Goal: Task Accomplishment & Management: Manage account settings

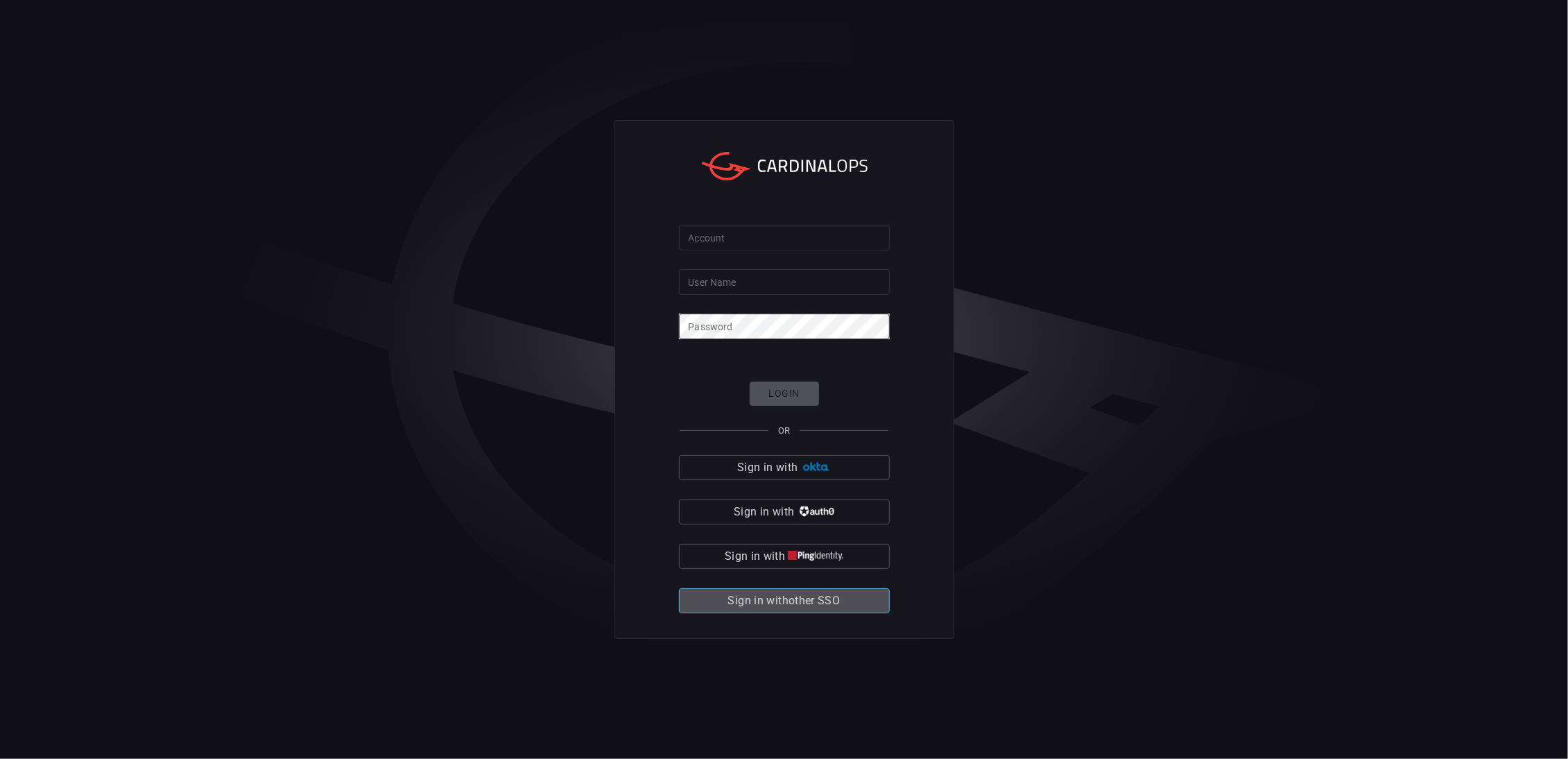
click at [778, 600] on span "Sign in with other SSO" at bounding box center [784, 600] width 112 height 19
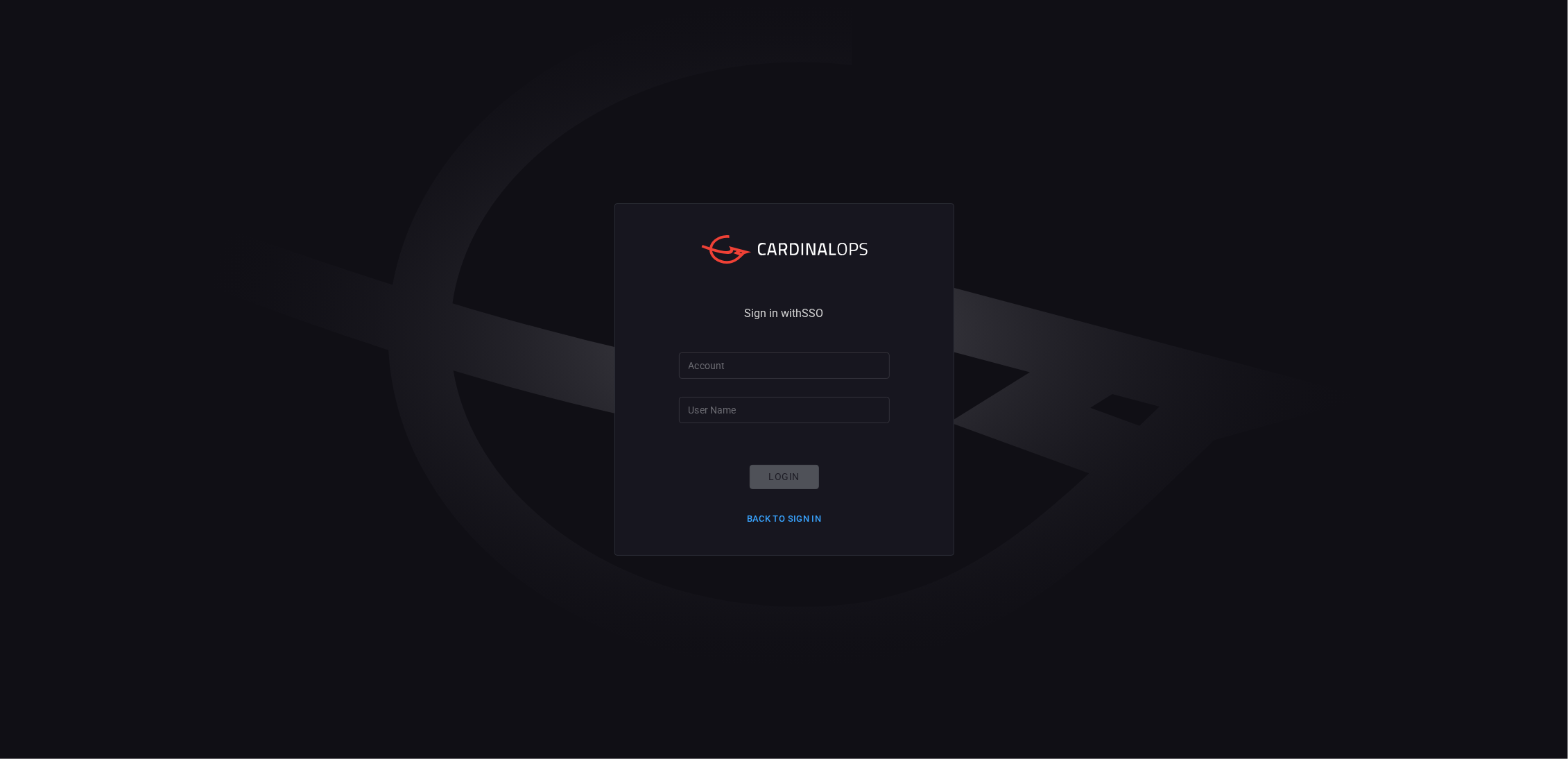
click at [728, 355] on input "Account" at bounding box center [784, 365] width 211 height 26
type input "filipm"
type input "Playtika"
click button "Login" at bounding box center [784, 477] width 69 height 24
click at [748, 404] on input "Playtika" at bounding box center [784, 409] width 211 height 26
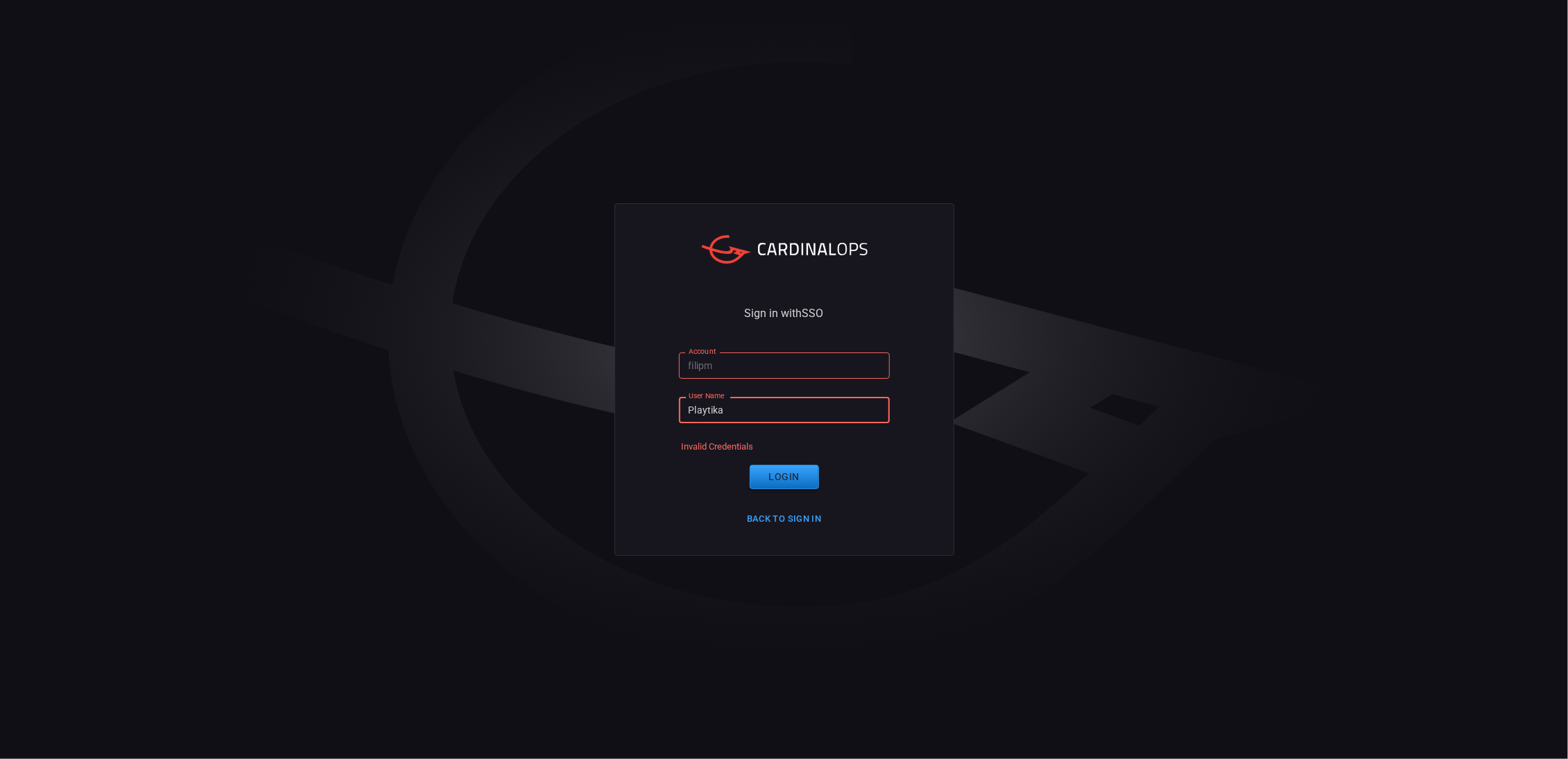
drag, startPoint x: 751, startPoint y: 406, endPoint x: 583, endPoint y: 402, distance: 168.0
click at [679, 407] on input "Playtika" at bounding box center [784, 409] width 211 height 26
type input "filipm"
drag, startPoint x: 746, startPoint y: 362, endPoint x: 596, endPoint y: 357, distance: 150.1
click at [679, 357] on input "filipm" at bounding box center [784, 365] width 211 height 26
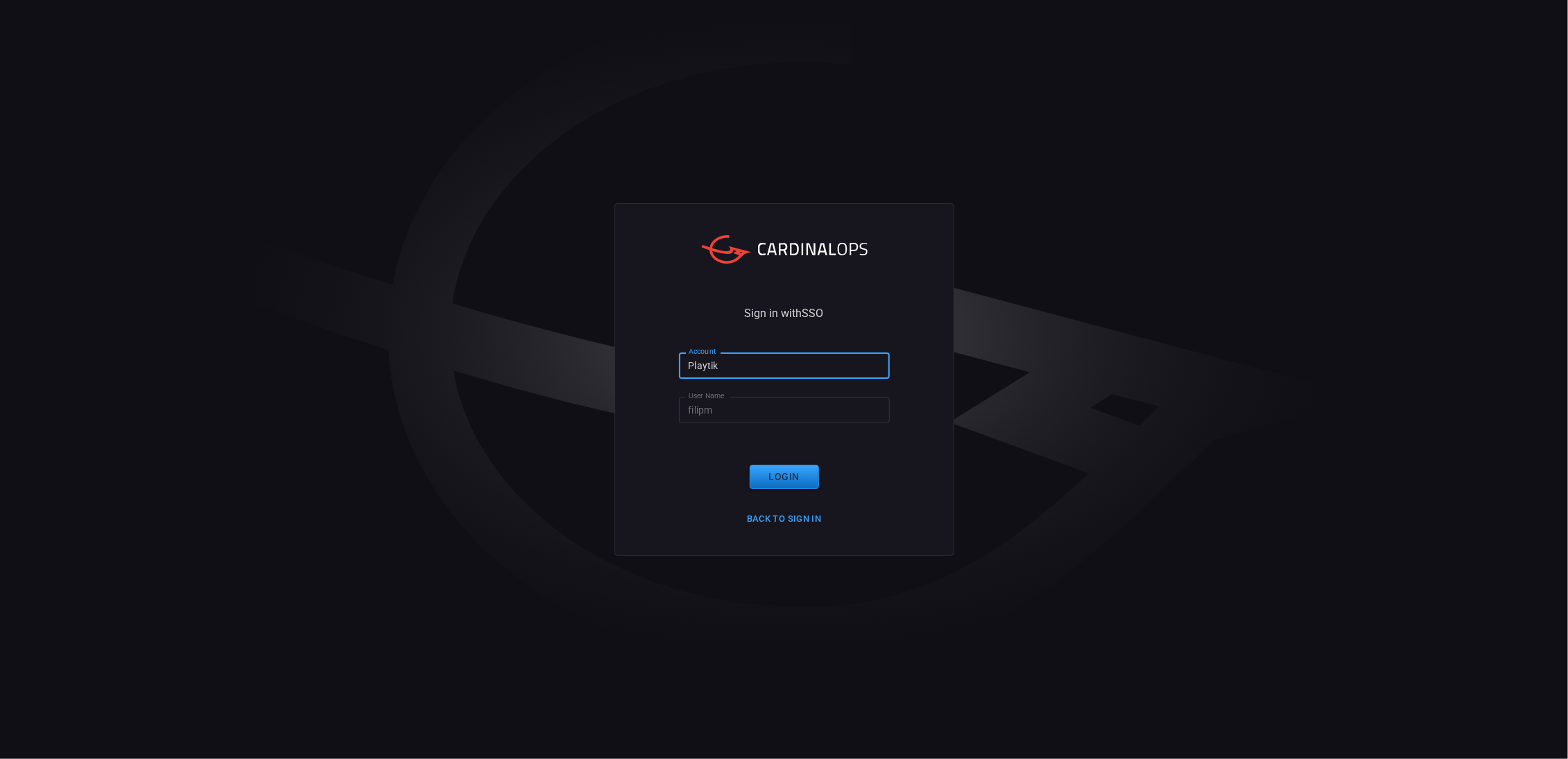
type input "Playtika"
click button "Login" at bounding box center [784, 477] width 69 height 24
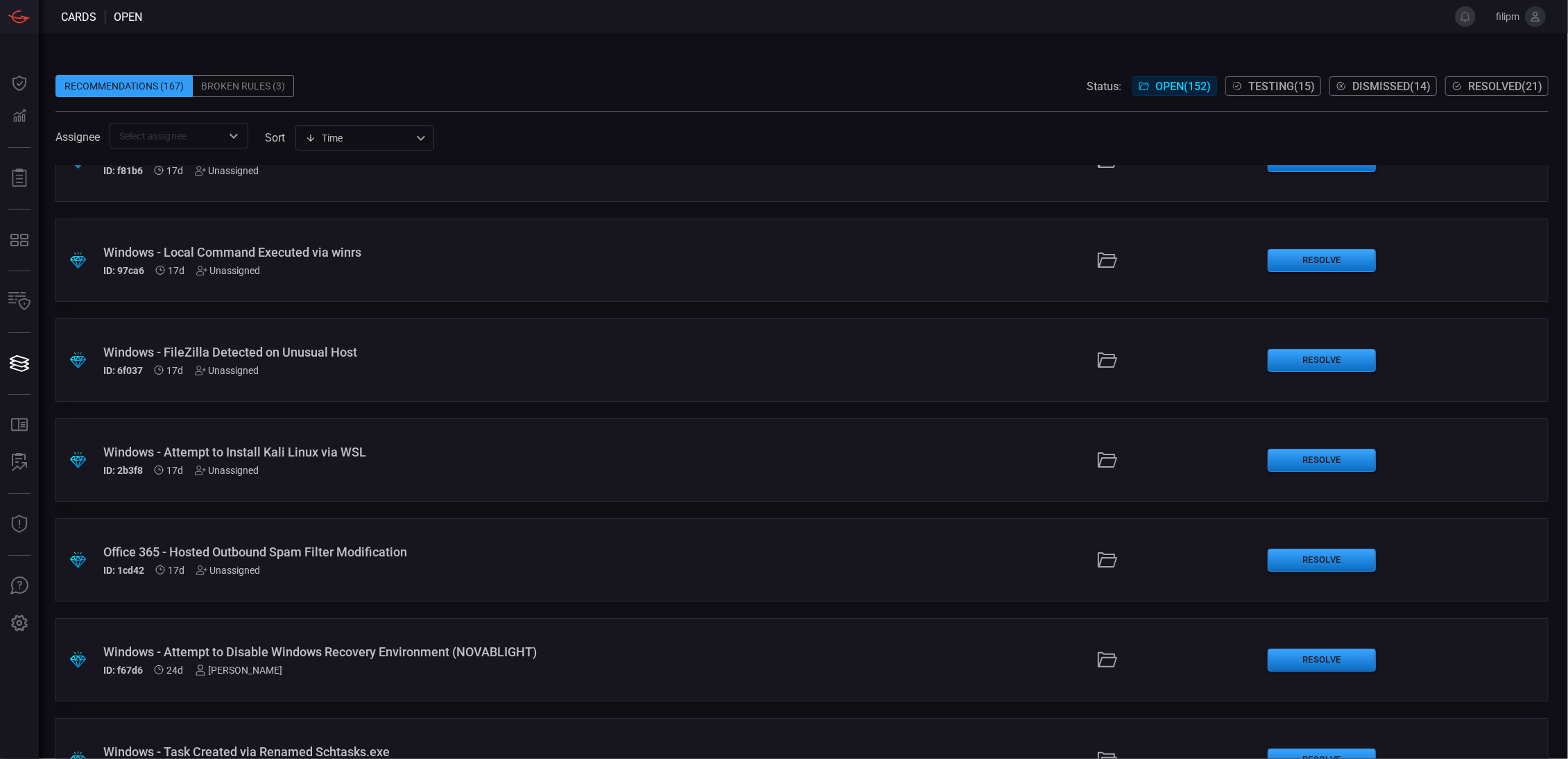
scroll to position [970, 0]
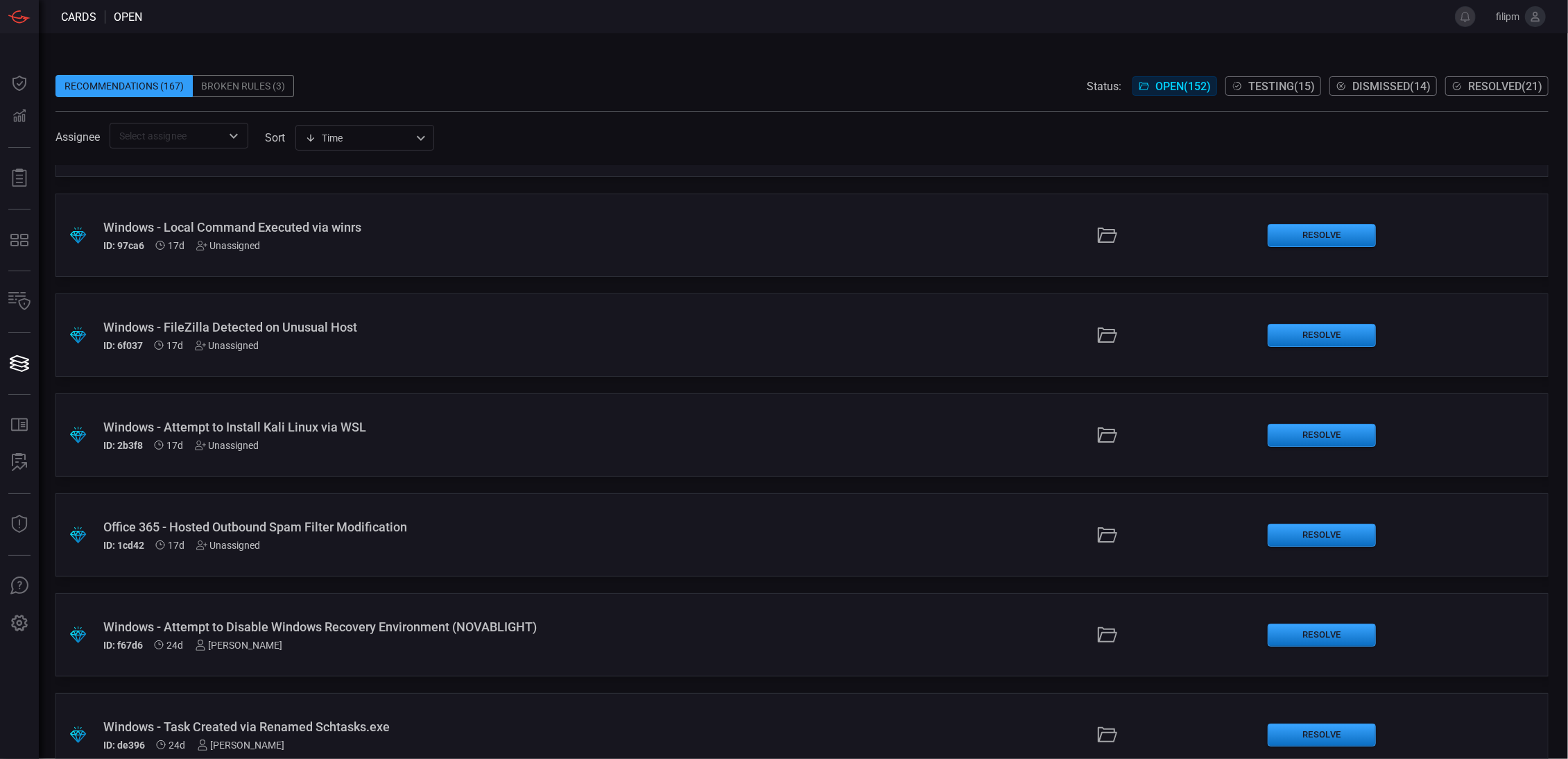
click at [446, 320] on div "Windows - FileZilla Detected on Unusual Host" at bounding box center [382, 327] width 559 height 14
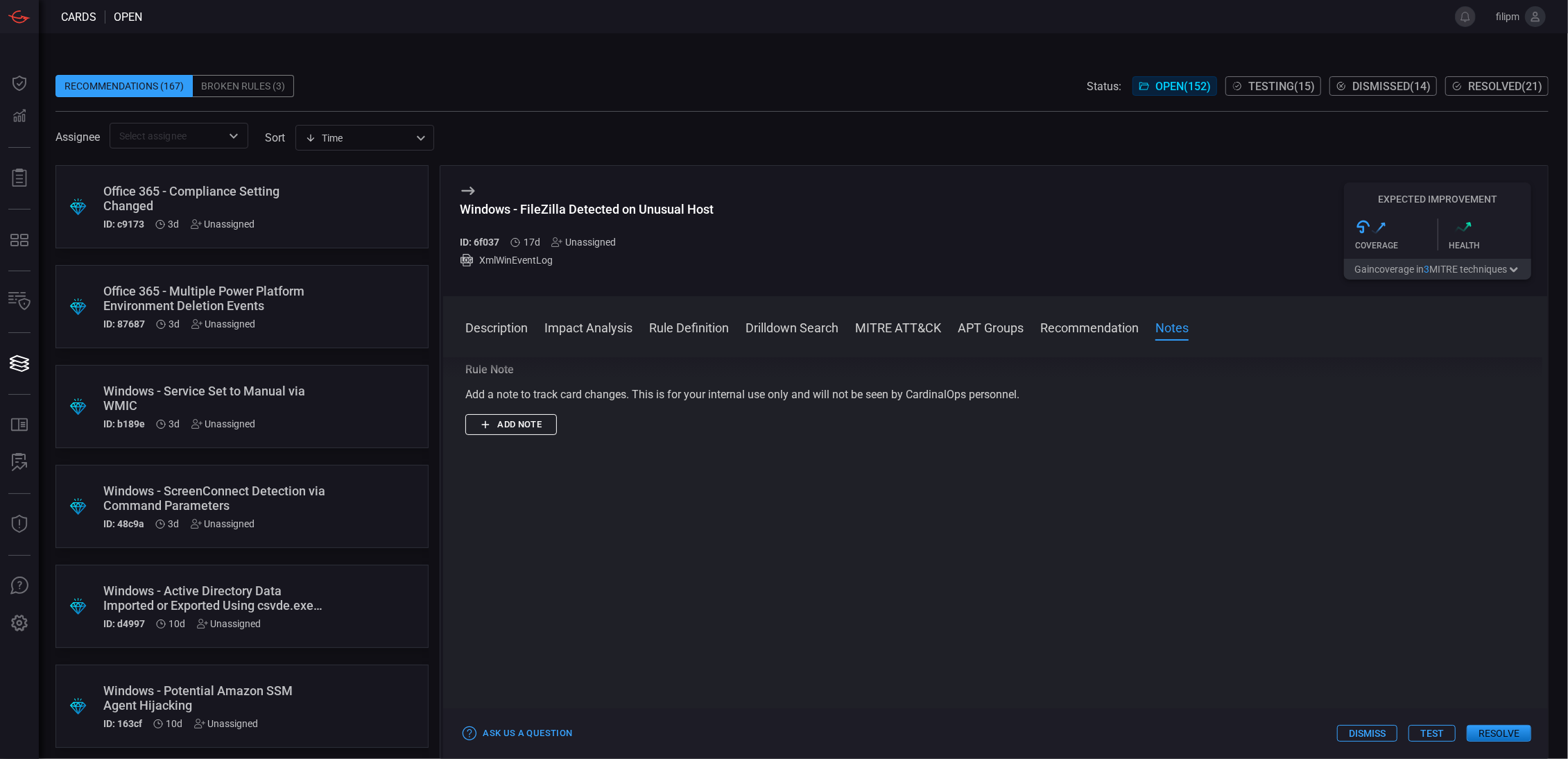
click at [257, 199] on div "Office 365 - Compliance Setting Changed" at bounding box center [216, 198] width 225 height 29
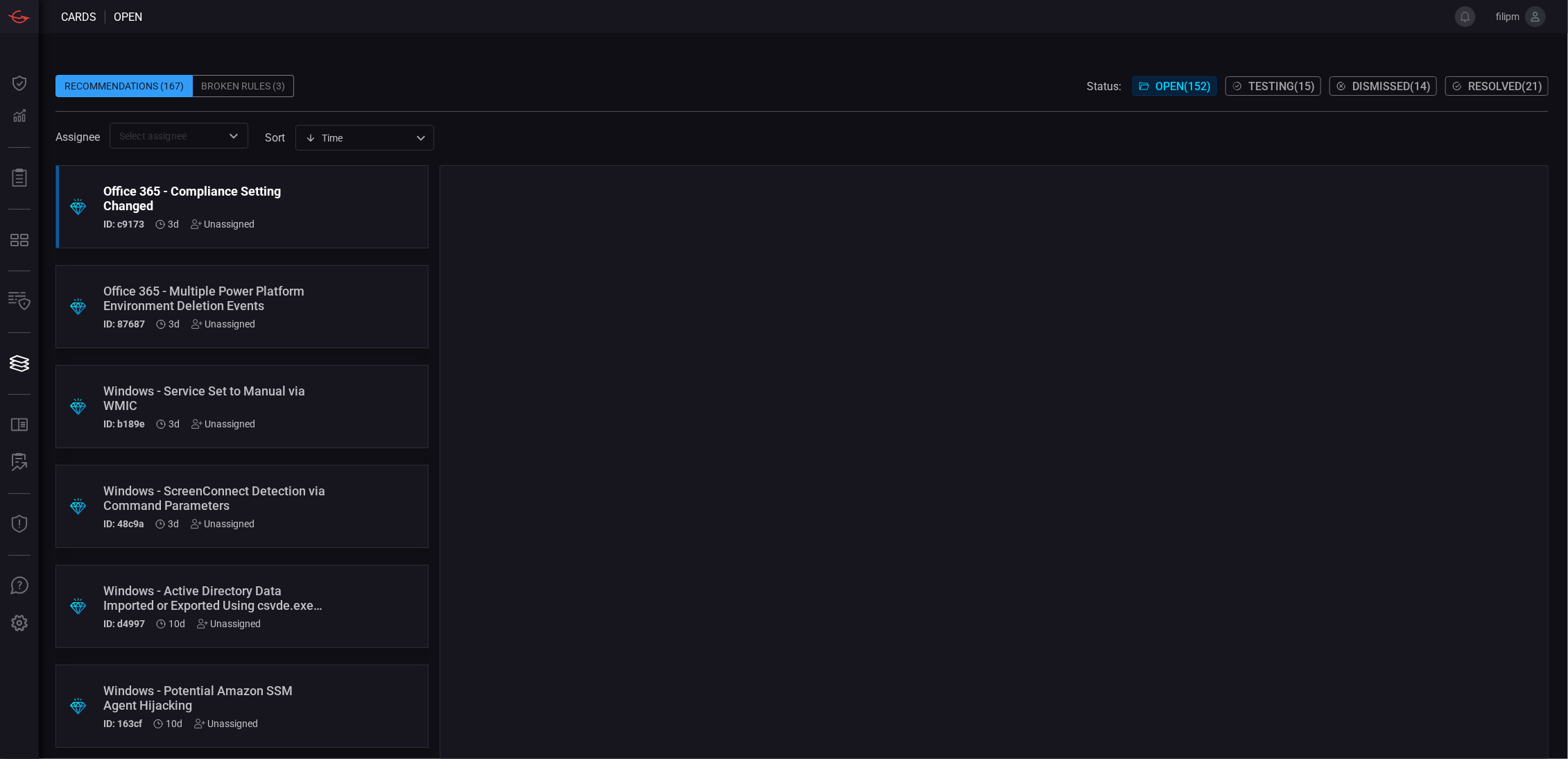
click at [327, 411] on div "Windows - Service Set to Manual via WMIC" at bounding box center [216, 398] width 225 height 29
click at [305, 207] on div "Office 365 - Compliance Setting Changed" at bounding box center [216, 198] width 225 height 29
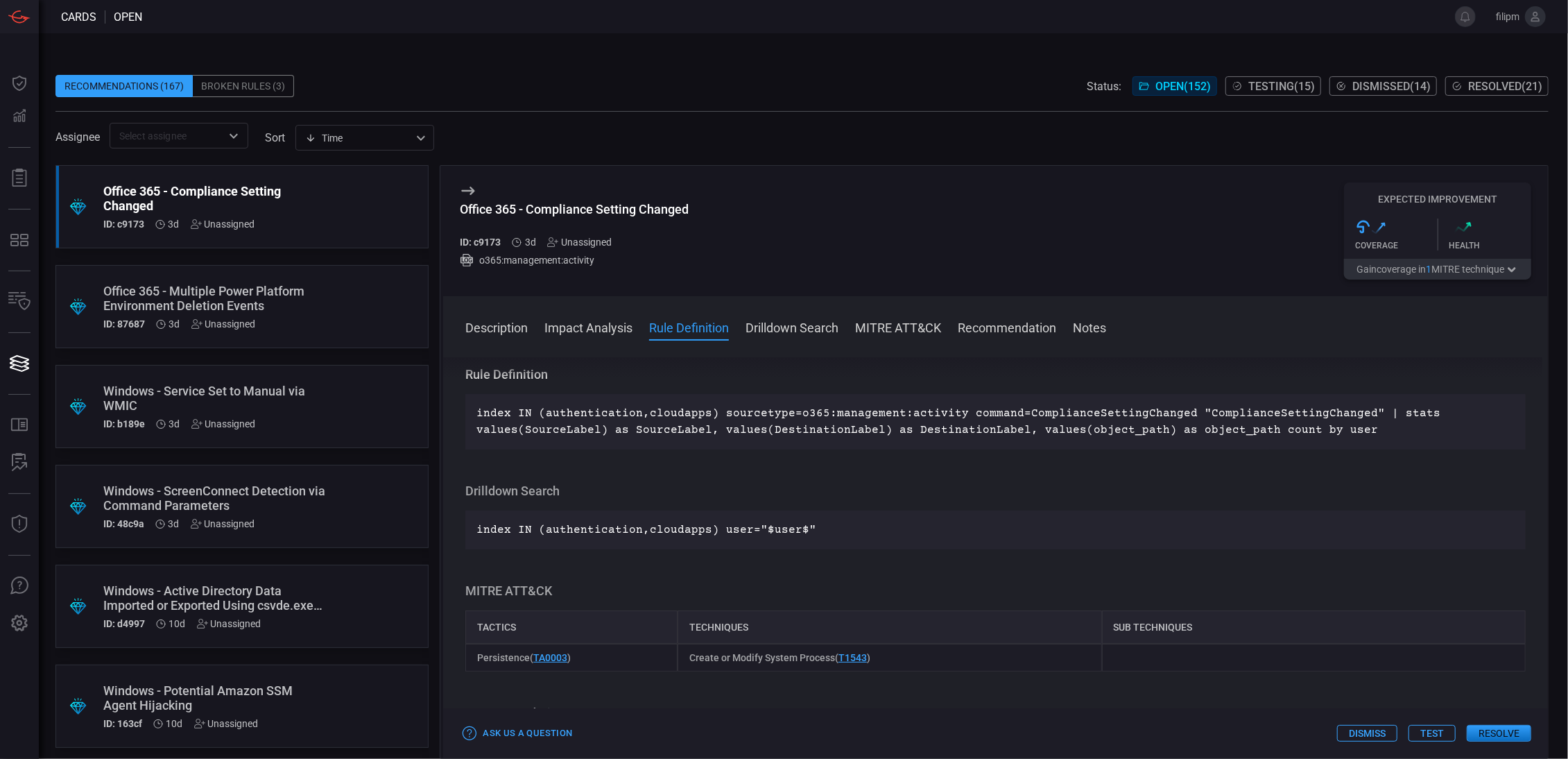
scroll to position [647, 0]
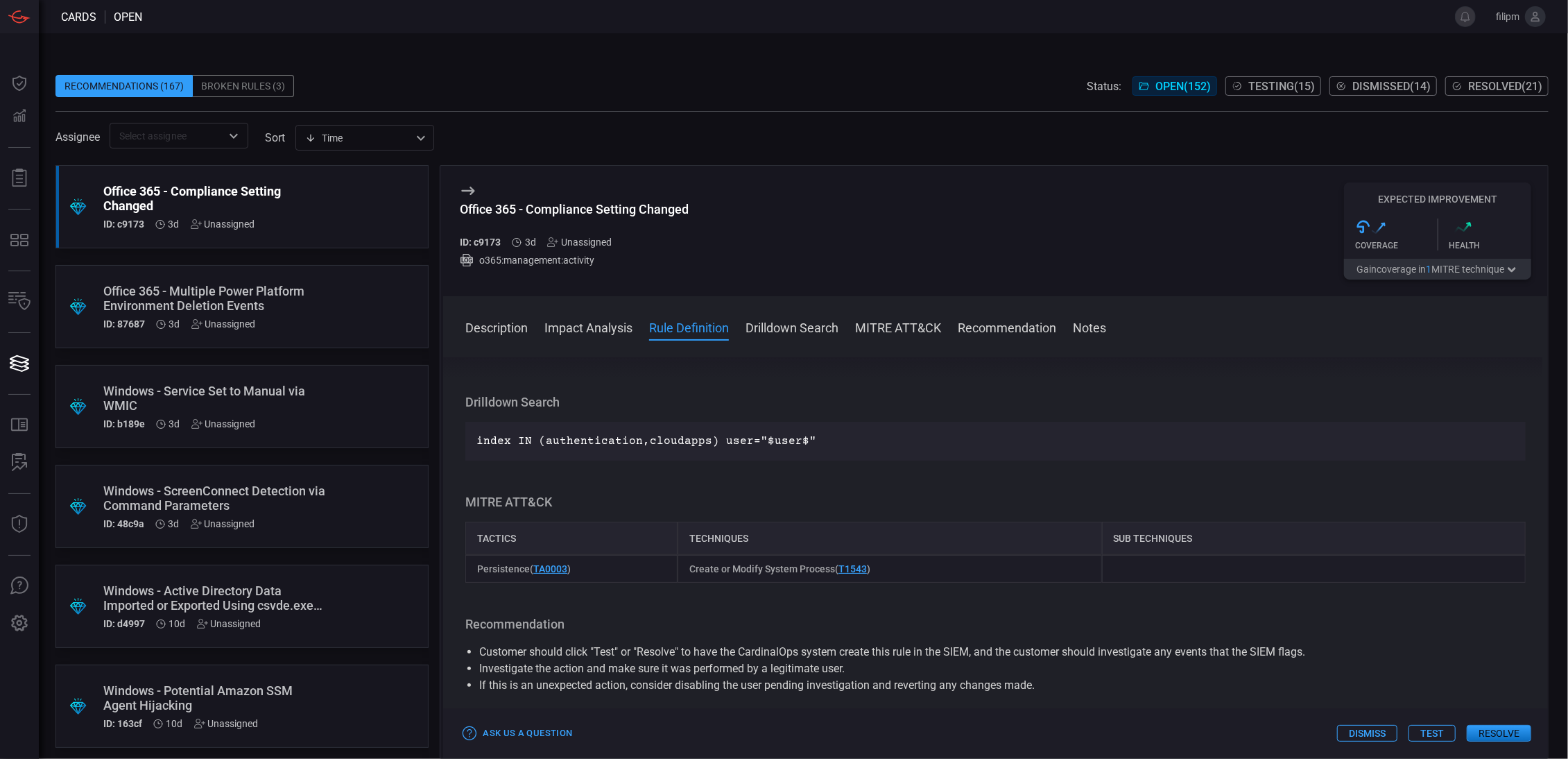
click at [600, 244] on div "Unassigned" at bounding box center [579, 242] width 65 height 11
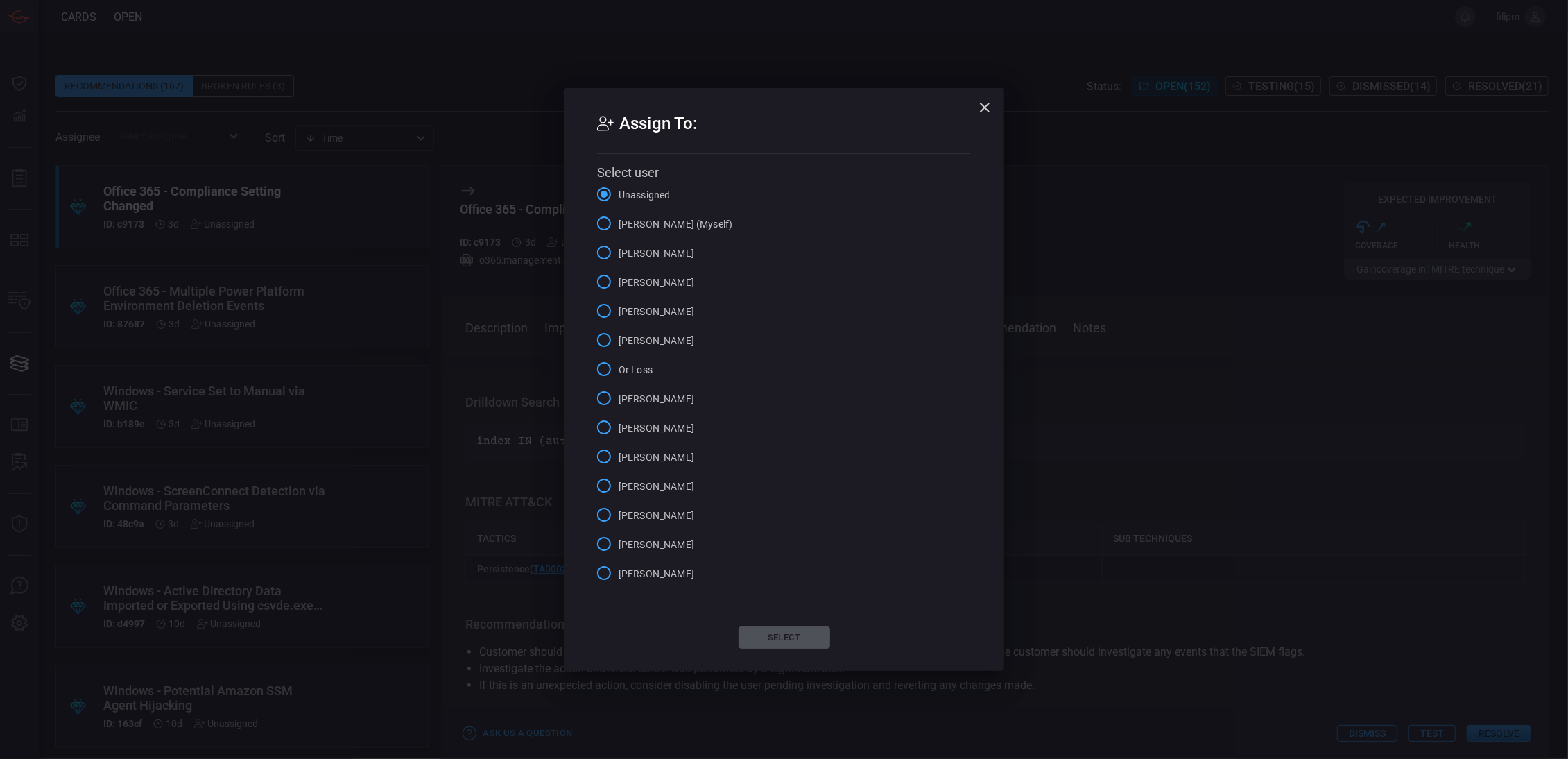
click at [645, 229] on span "[PERSON_NAME] (Myself)" at bounding box center [675, 224] width 114 height 14
click at [619, 229] on input "[PERSON_NAME] (Myself)" at bounding box center [604, 223] width 29 height 29
click at [789, 638] on button "Select" at bounding box center [784, 637] width 92 height 22
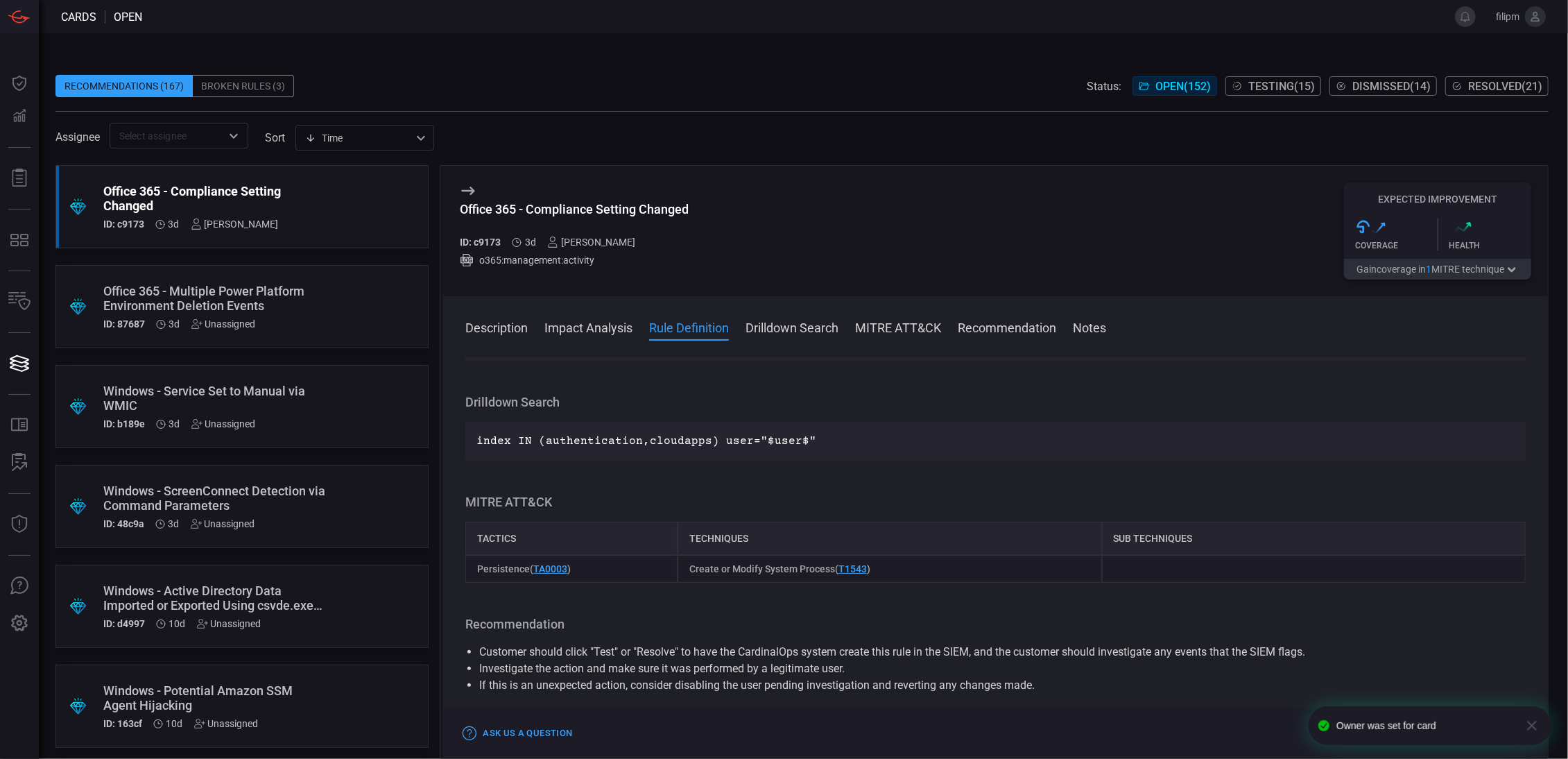
scroll to position [0, 0]
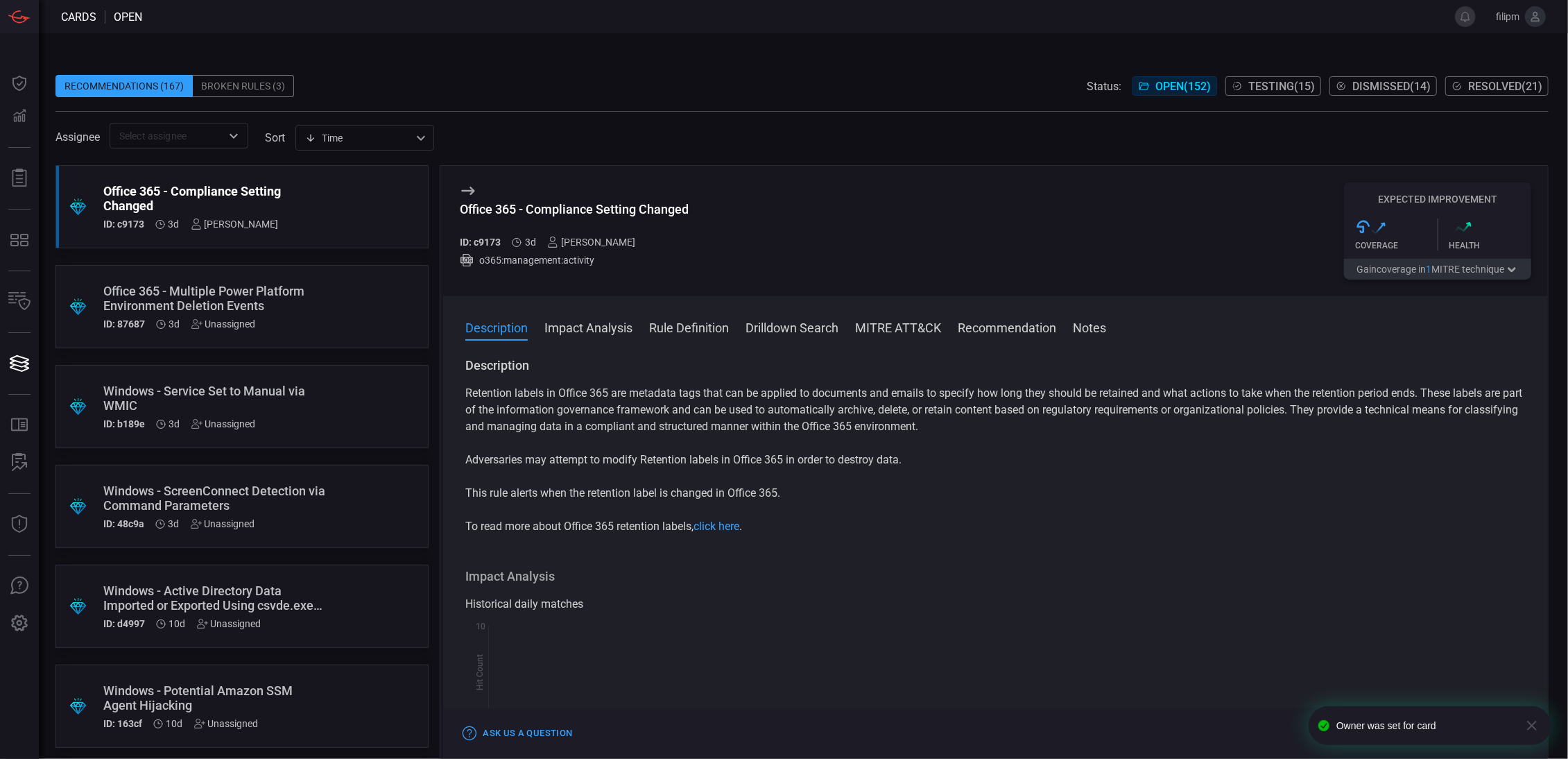
click at [353, 404] on div ".suggested_cards_icon{fill:url(#suggested_cards_icon);} Windows - Service Set t…" at bounding box center [242, 406] width 373 height 83
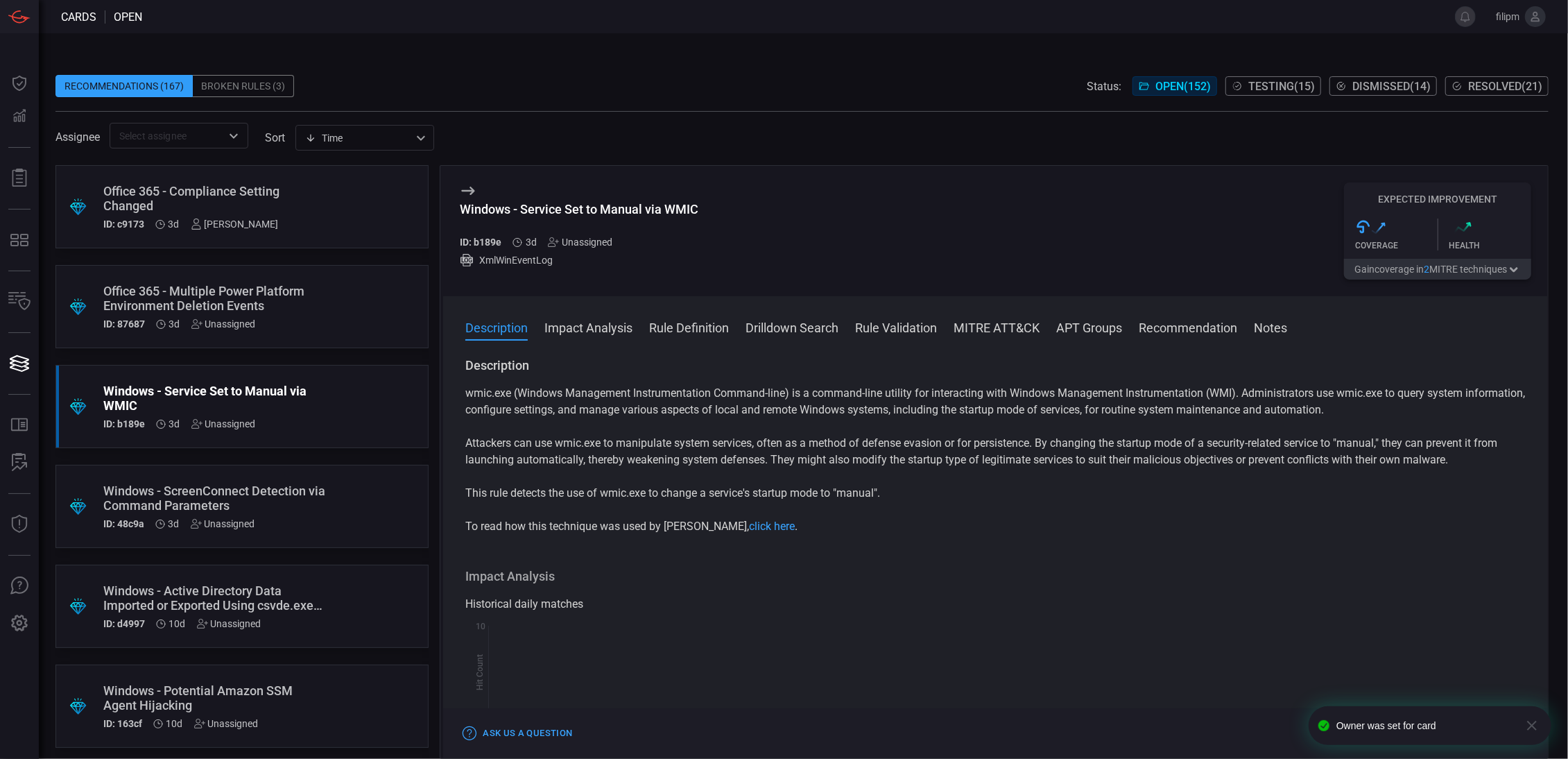
click at [589, 242] on div "Unassigned" at bounding box center [580, 242] width 65 height 11
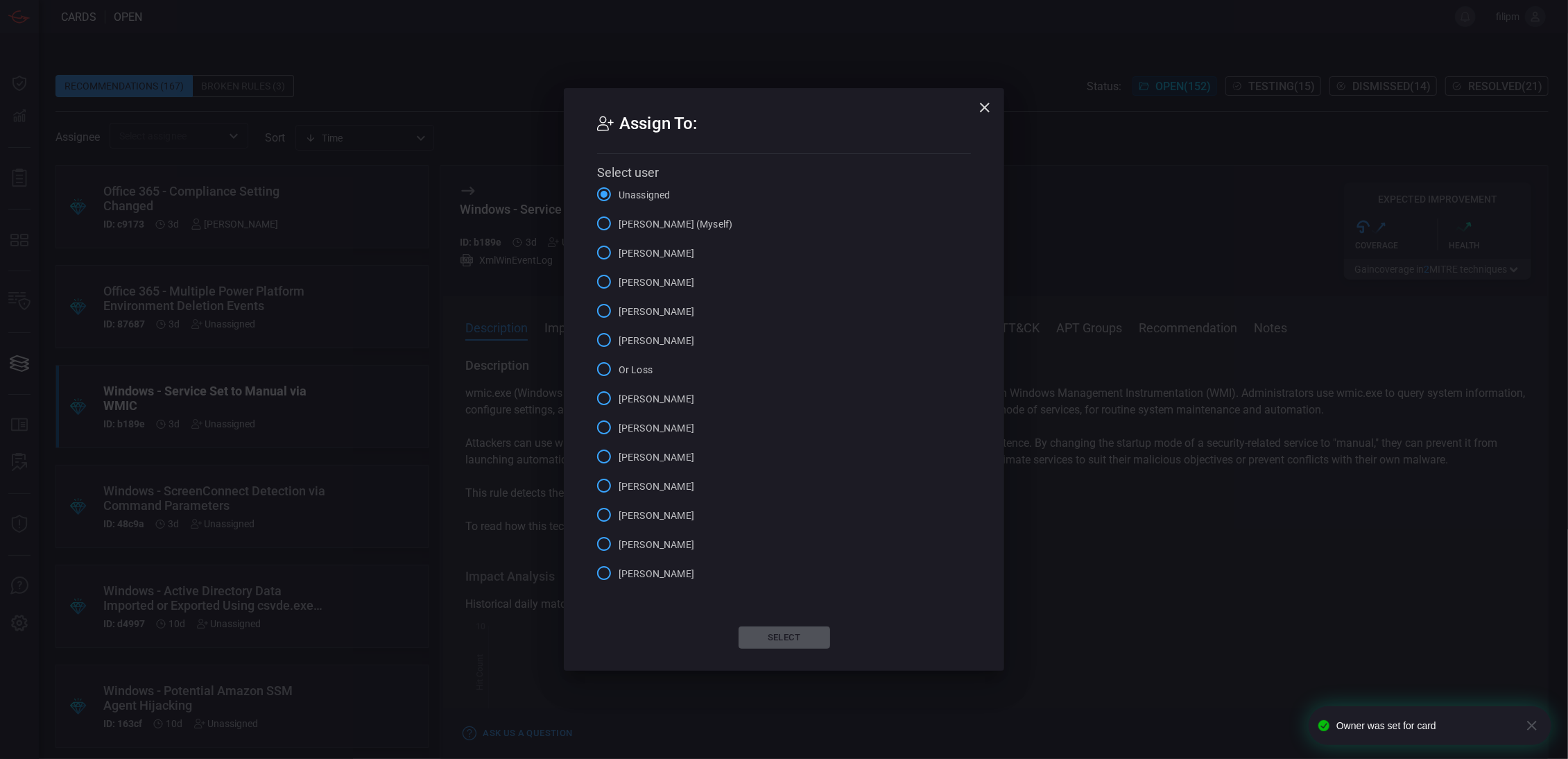
click at [644, 229] on span "[PERSON_NAME] (Myself)" at bounding box center [675, 224] width 114 height 14
click at [619, 229] on input "[PERSON_NAME] (Myself)" at bounding box center [604, 223] width 29 height 29
click at [789, 628] on div "Assign To: Select user Unassigned [PERSON_NAME] (Myself) [PERSON_NAME] [PERSON_…" at bounding box center [784, 380] width 441 height 582
click at [789, 630] on button "Select" at bounding box center [784, 637] width 92 height 22
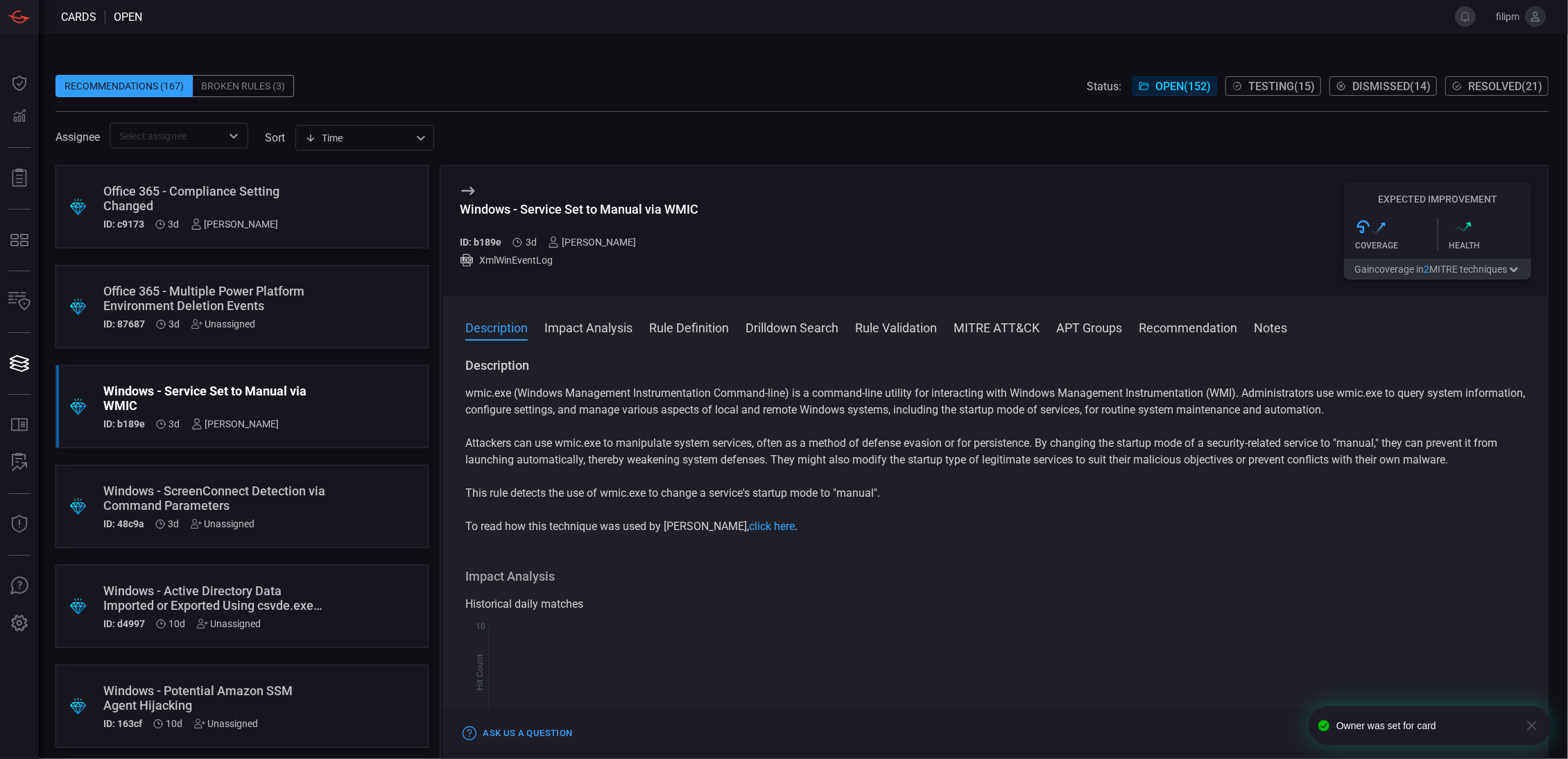
scroll to position [162, 0]
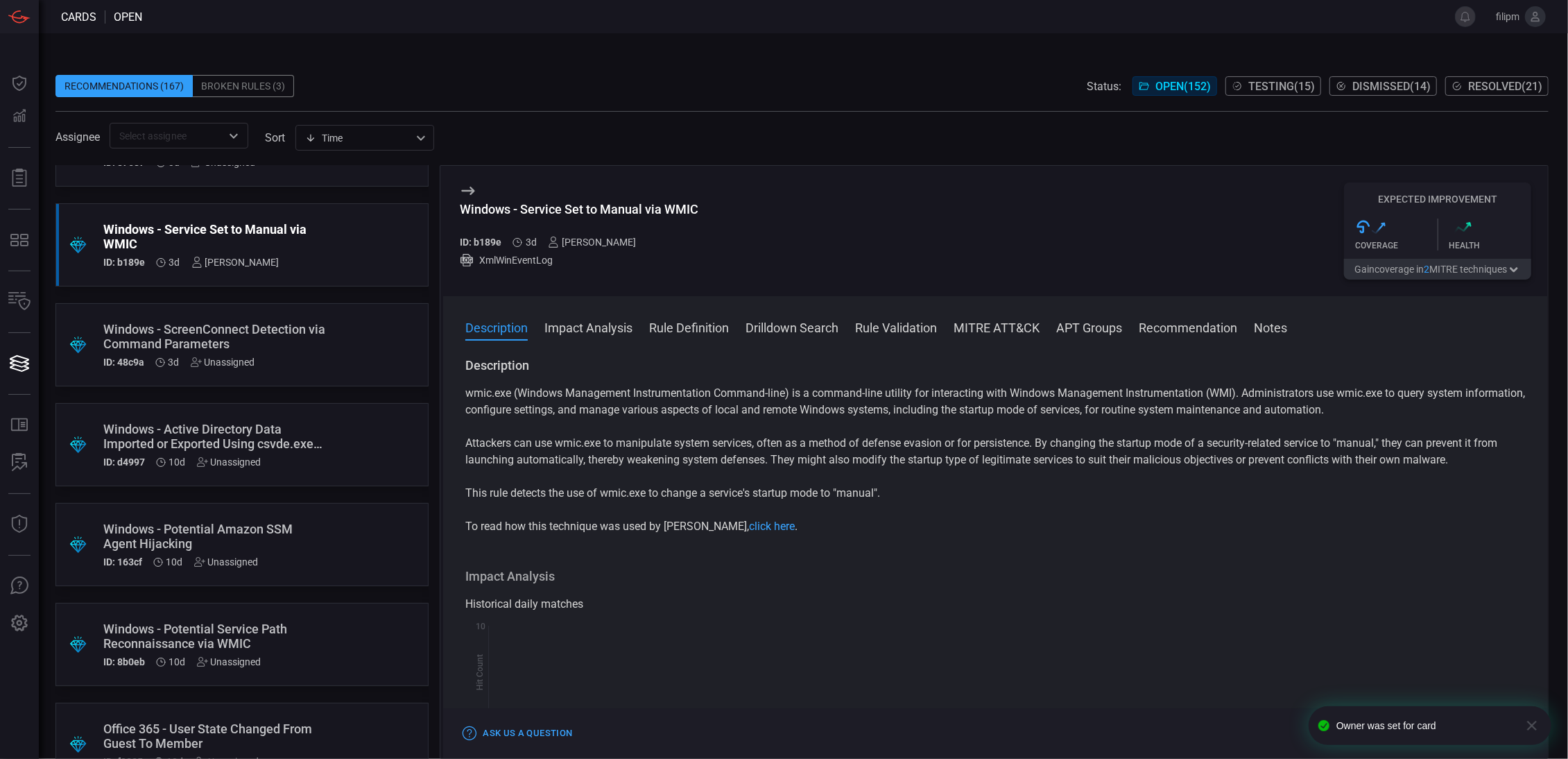
click at [332, 349] on div ".suggested_cards_icon{fill:url(#suggested_cards_icon);} Windows - ScreenConnect…" at bounding box center [242, 345] width 373 height 83
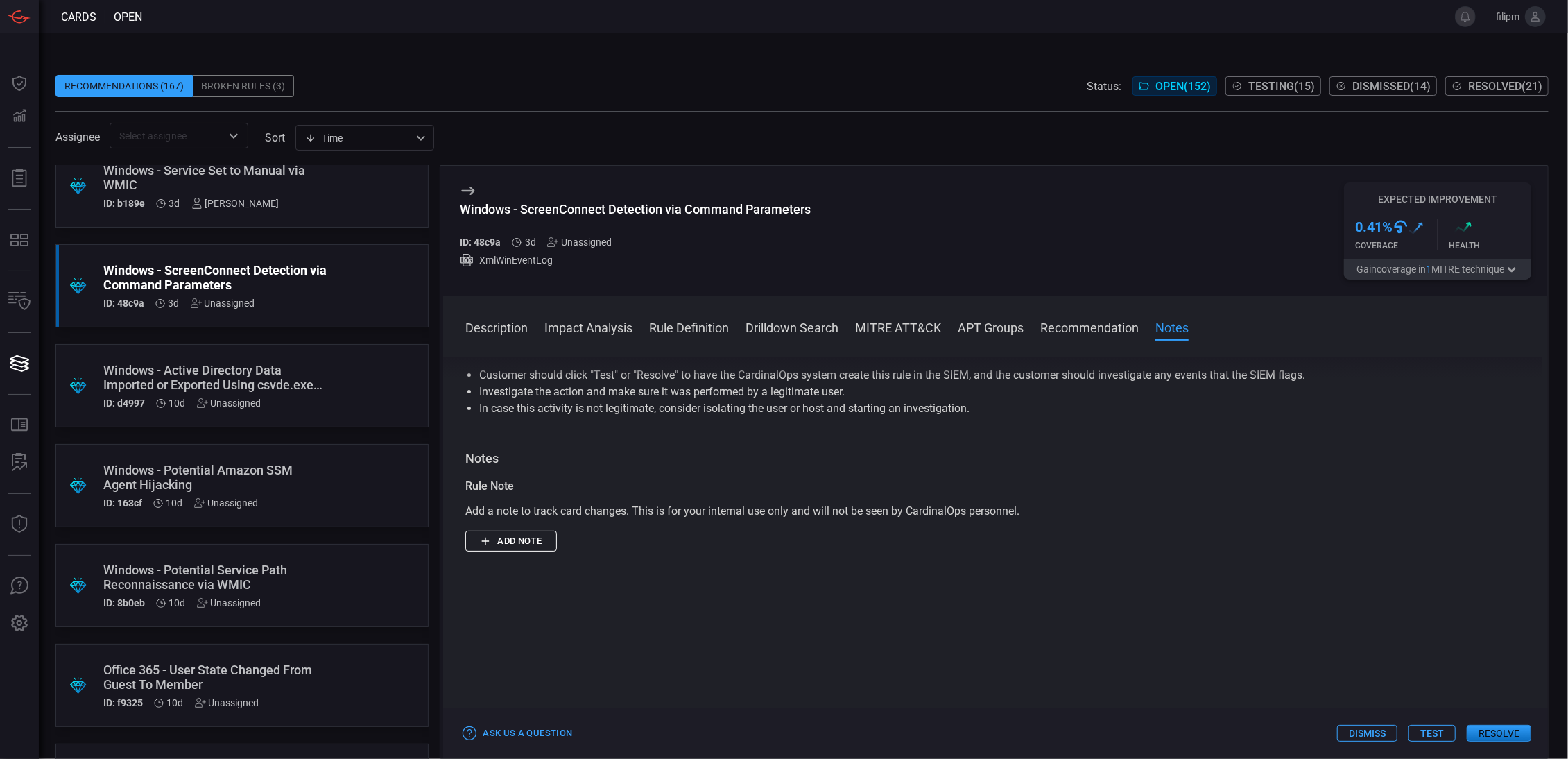
scroll to position [242, 0]
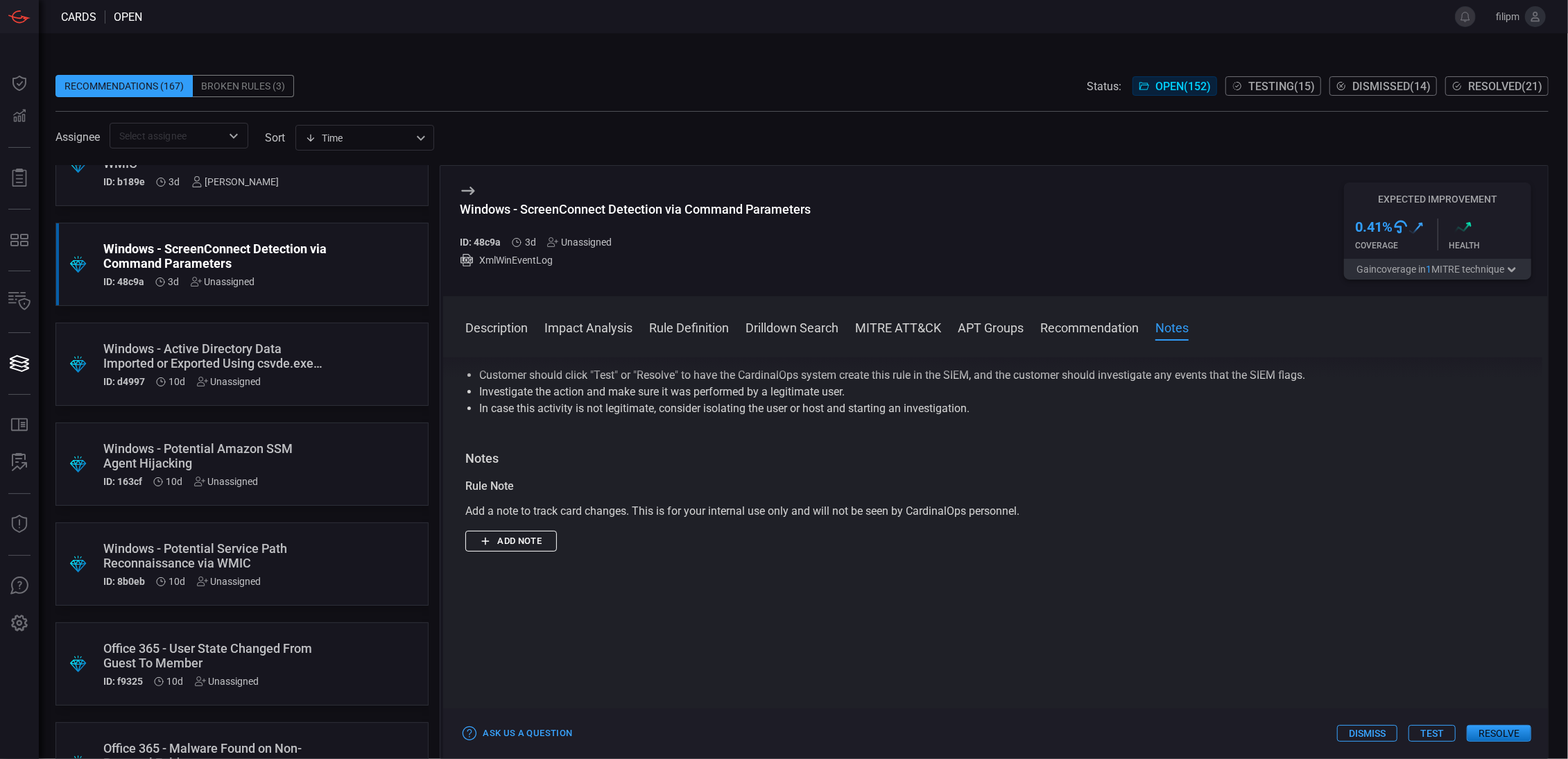
click at [291, 370] on div "Windows - Active Directory Data Imported or Exported Using csvde.exe (APT 10) I…" at bounding box center [216, 364] width 225 height 46
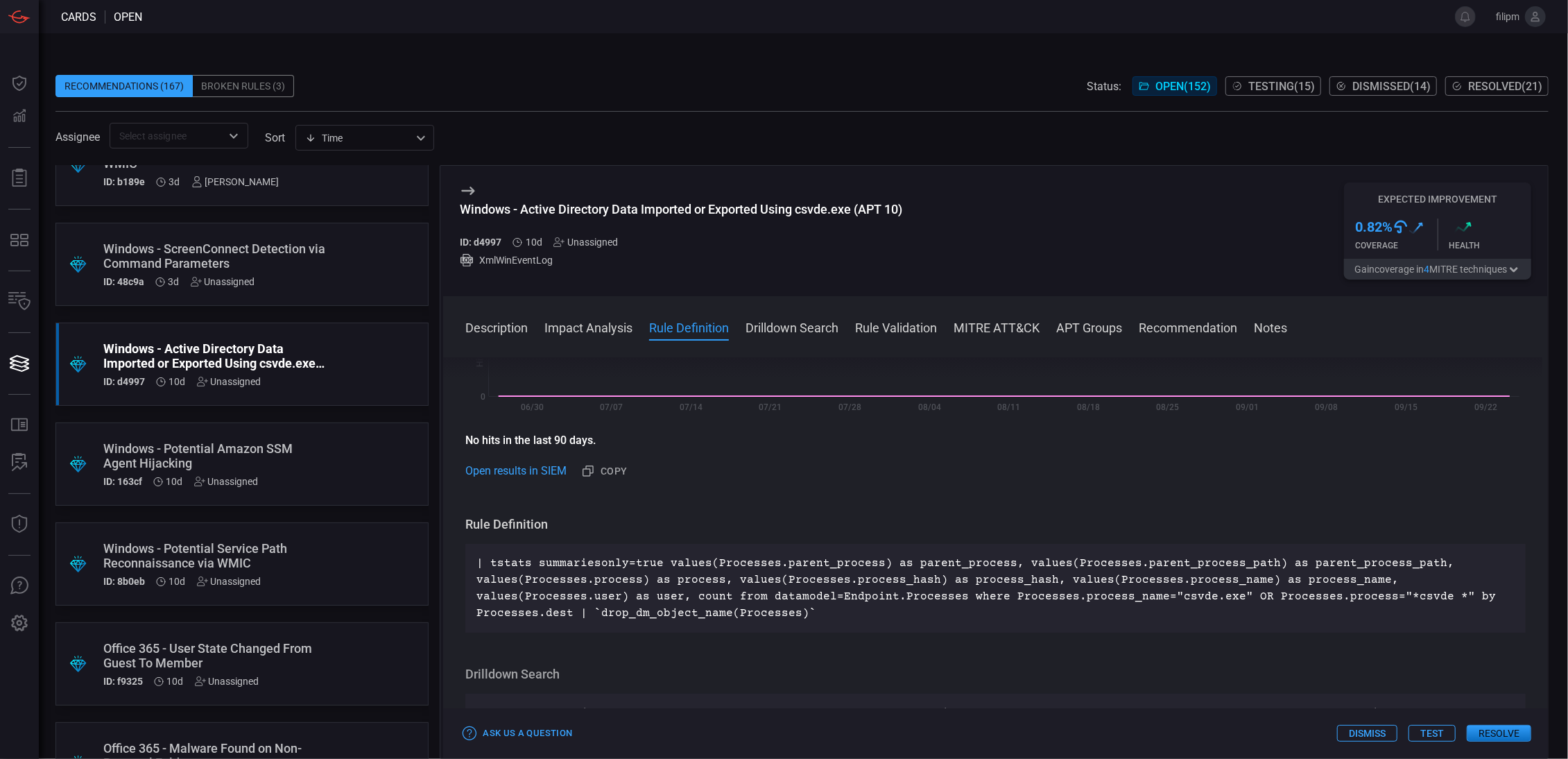
scroll to position [566, 0]
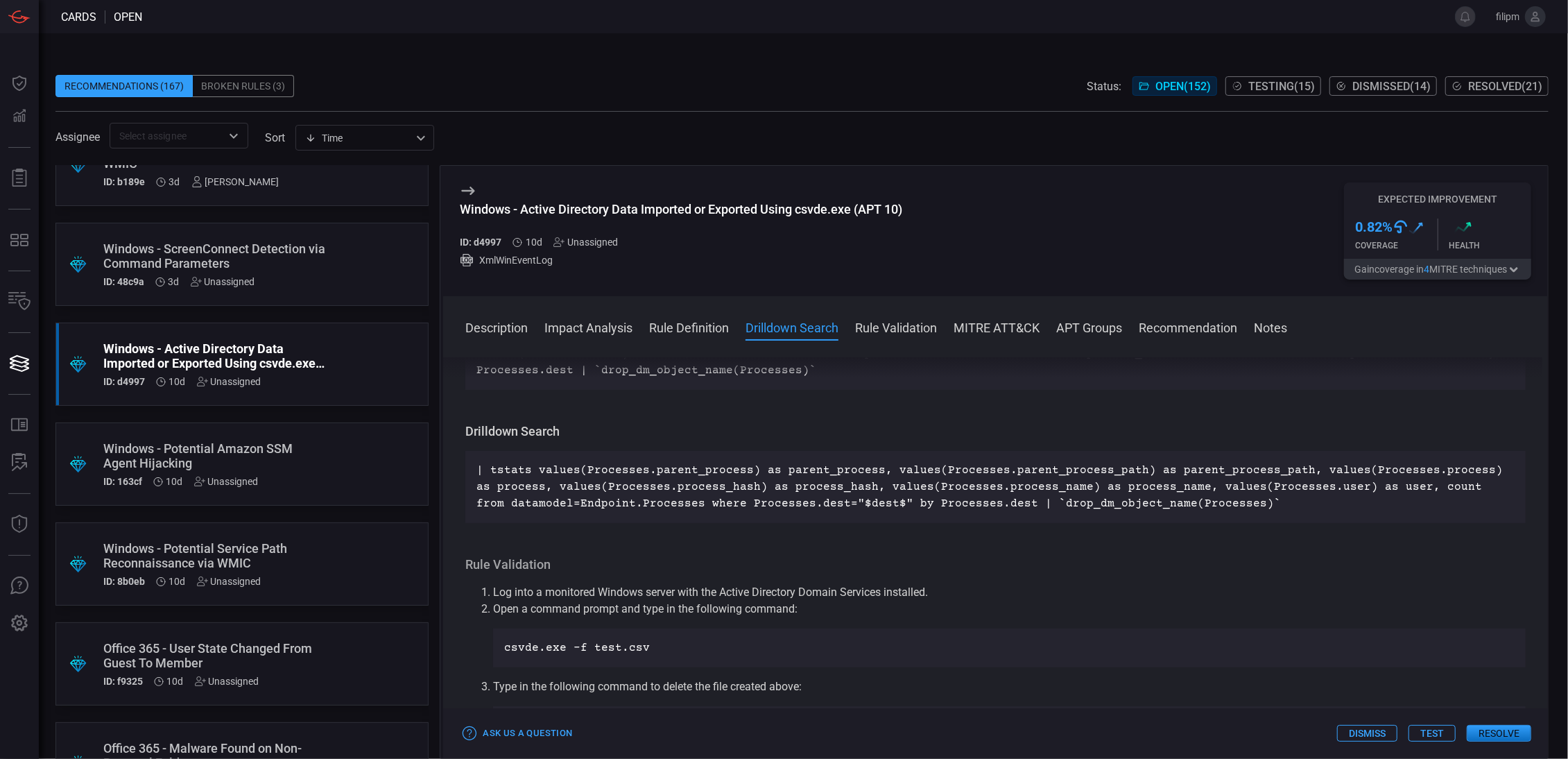
click at [355, 574] on div ".suggested_cards_icon{fill:url(#suggested_cards_icon);} Windows - Potential Ser…" at bounding box center [242, 564] width 373 height 83
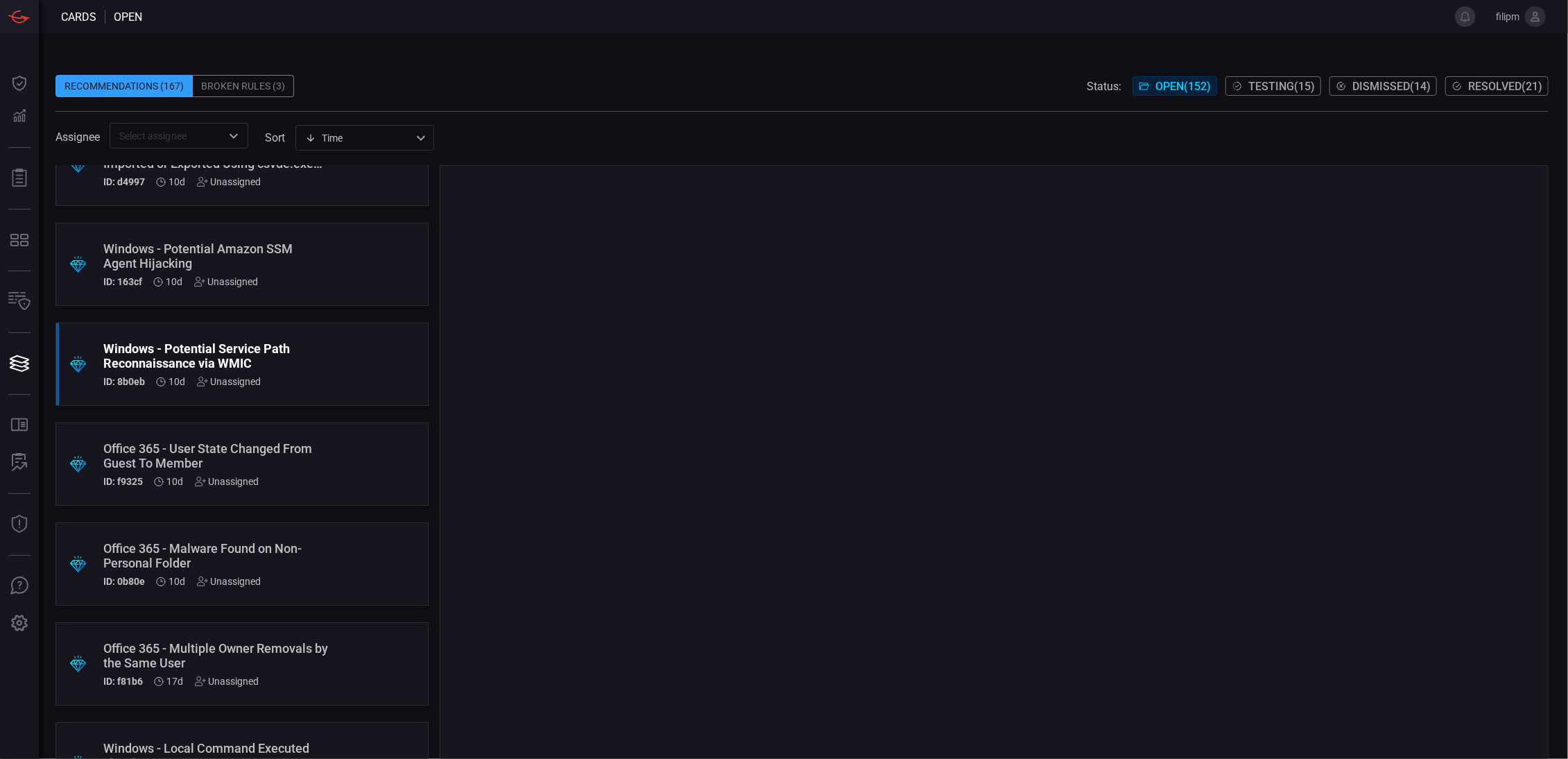
scroll to position [485, 0]
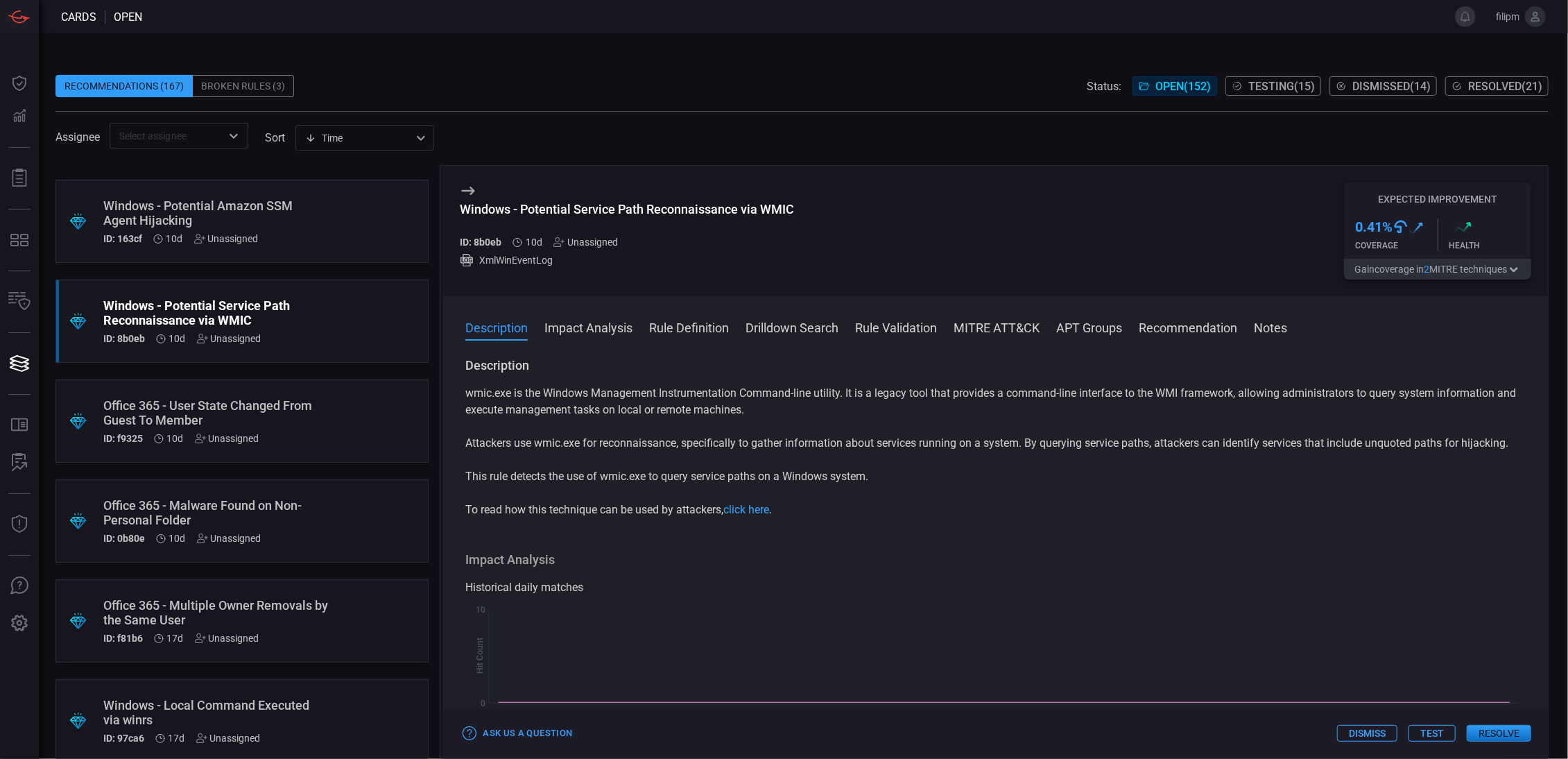
click at [590, 241] on div "Unassigned" at bounding box center [585, 242] width 65 height 11
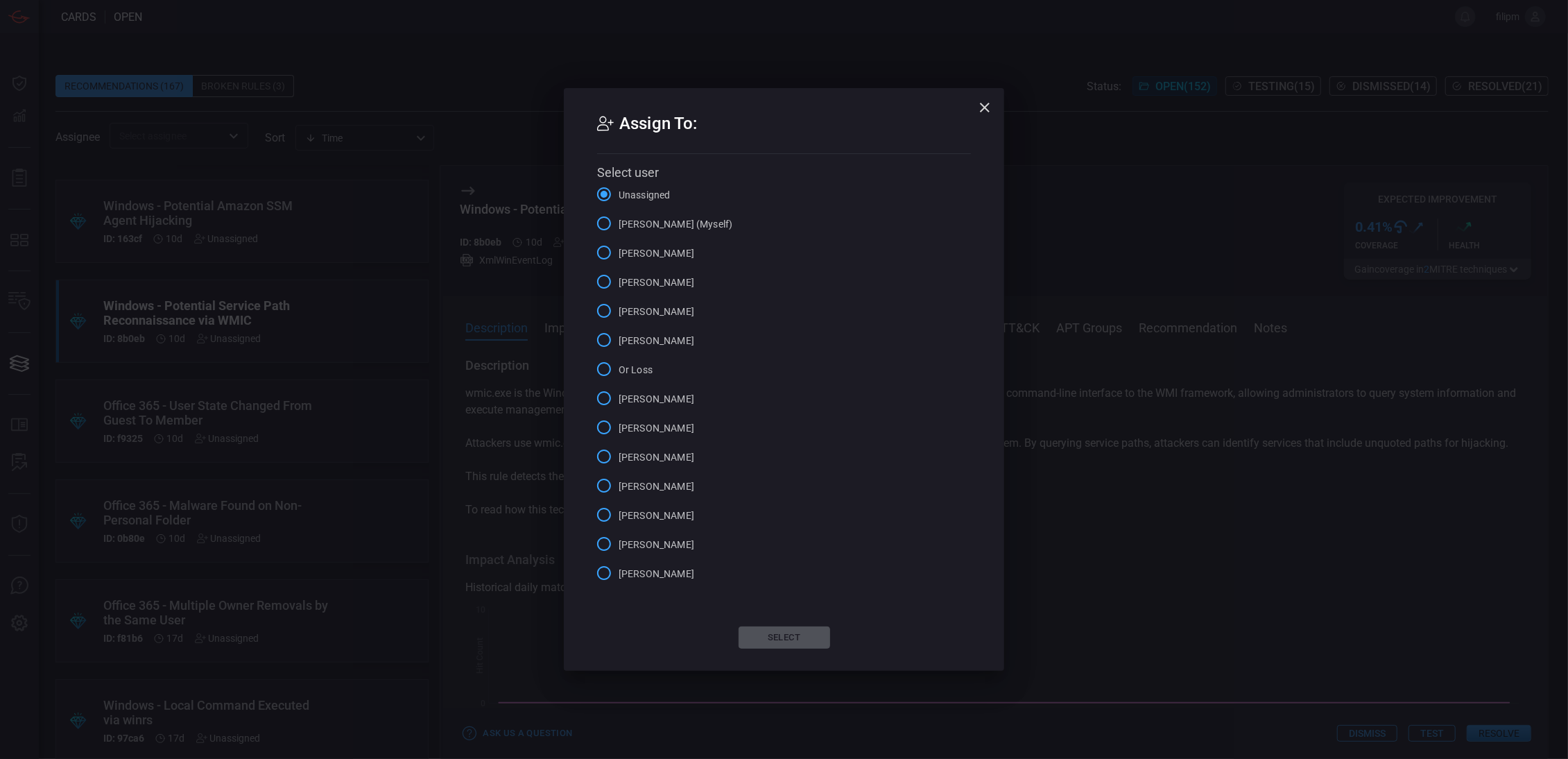
click at [666, 225] on span "[PERSON_NAME] (Myself)" at bounding box center [675, 224] width 114 height 14
click at [619, 225] on input "[PERSON_NAME] (Myself)" at bounding box center [604, 223] width 29 height 29
click at [785, 637] on button "Select" at bounding box center [784, 637] width 92 height 22
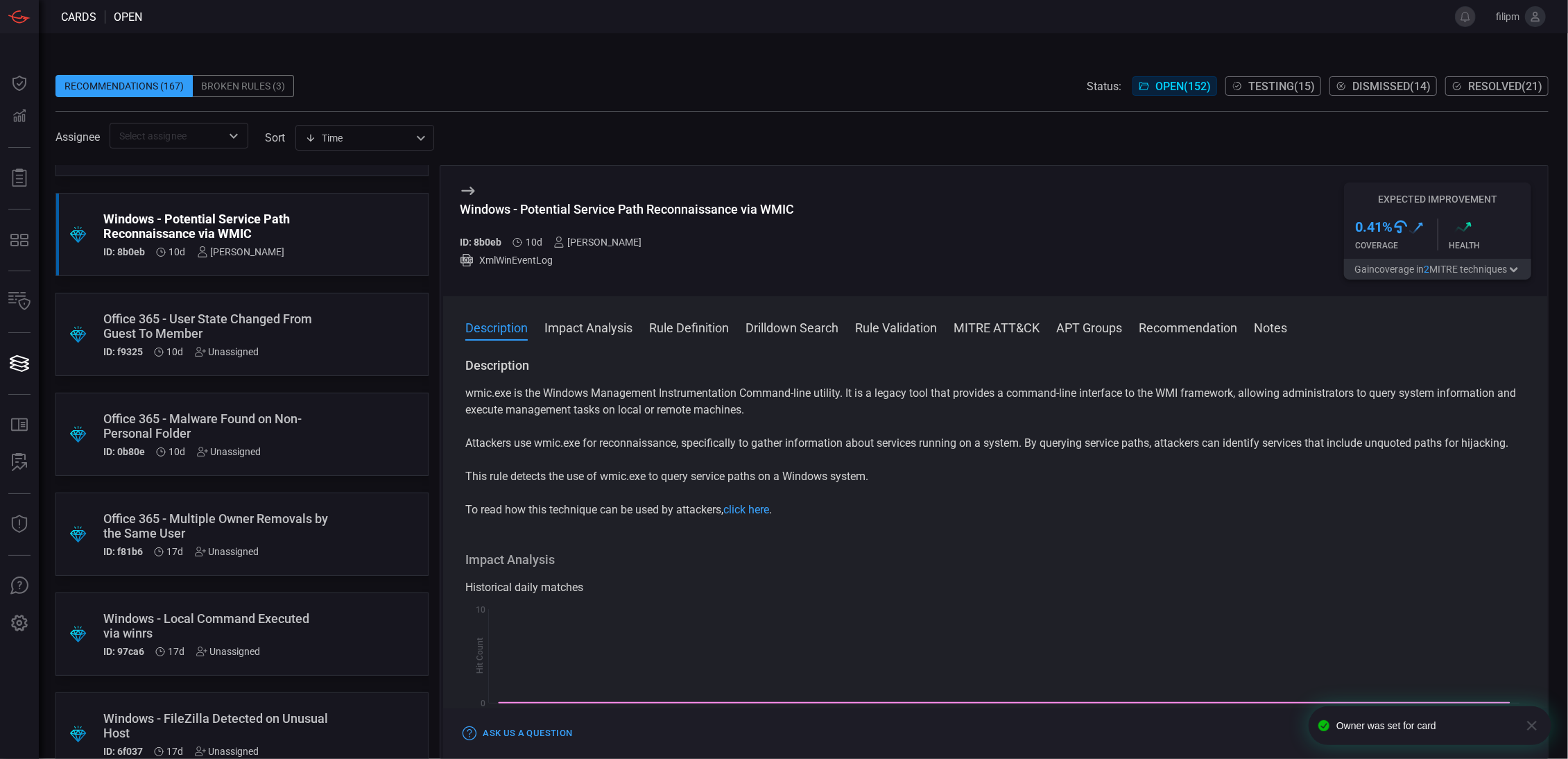
scroll to position [647, 0]
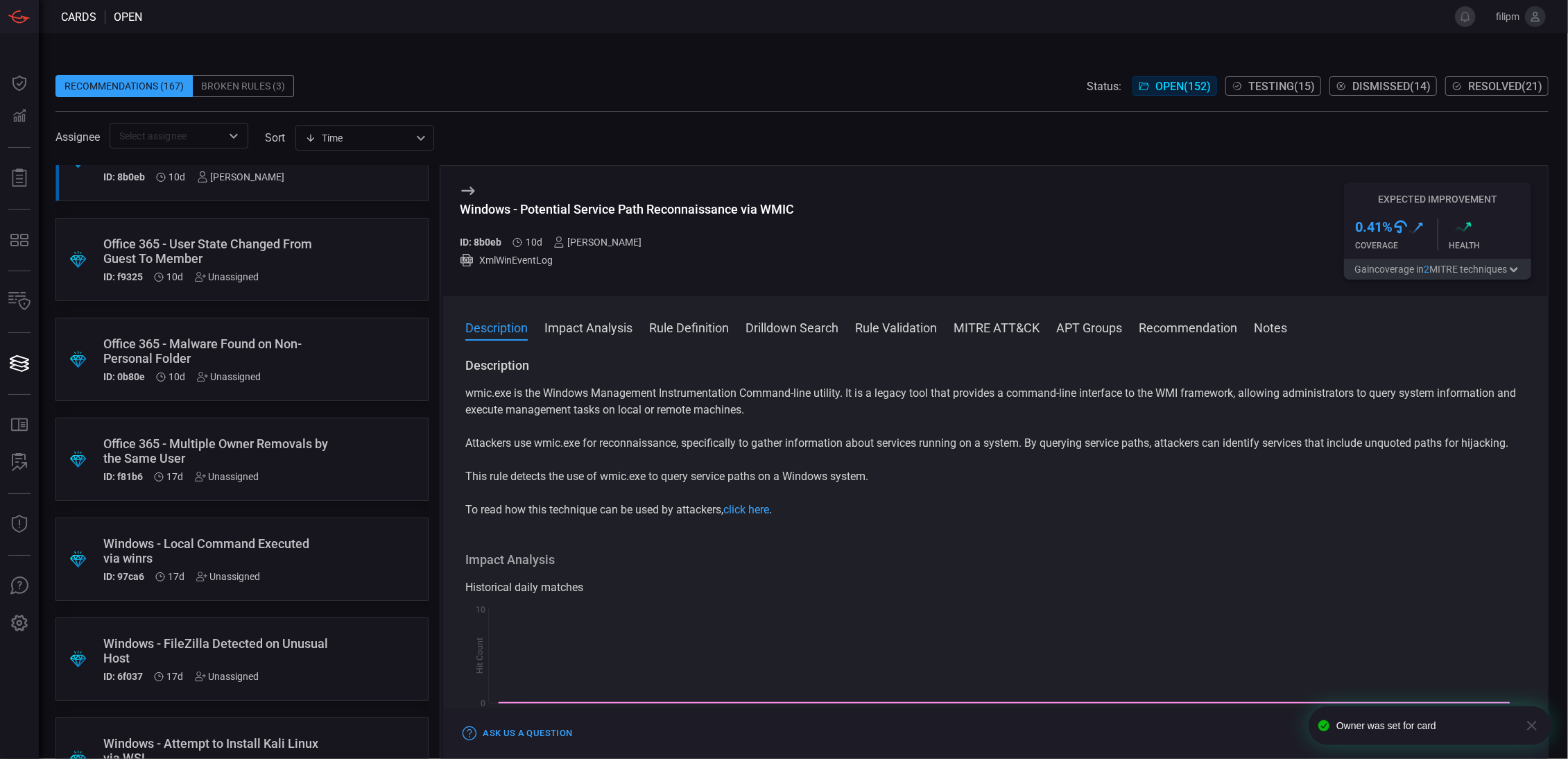
click at [322, 347] on div "Office 365 - Malware Found on Non-Personal Folder" at bounding box center [216, 351] width 225 height 29
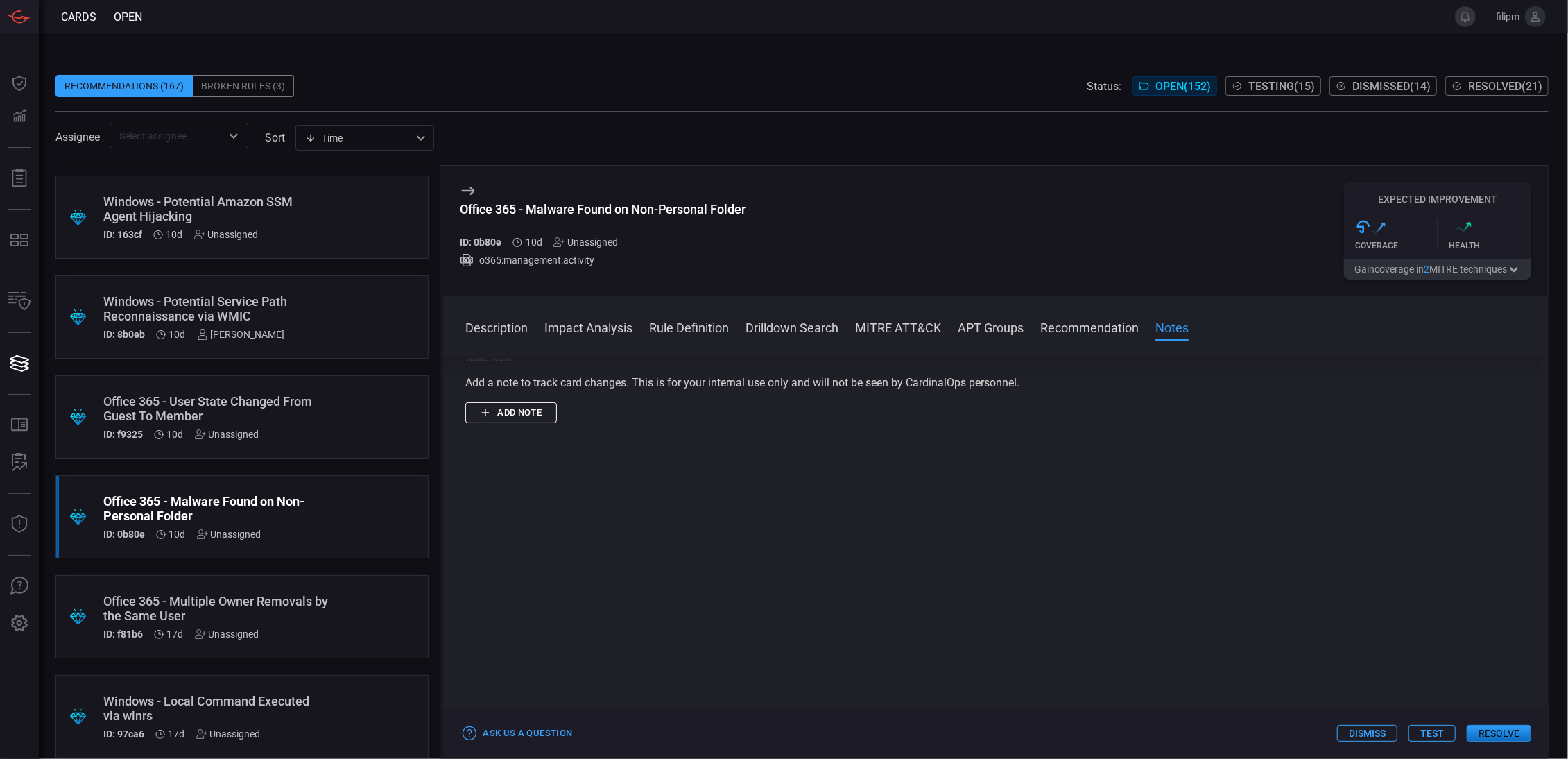
scroll to position [485, 0]
click at [320, 411] on div "Office 365 - User State Changed From Guest To Member" at bounding box center [216, 412] width 225 height 29
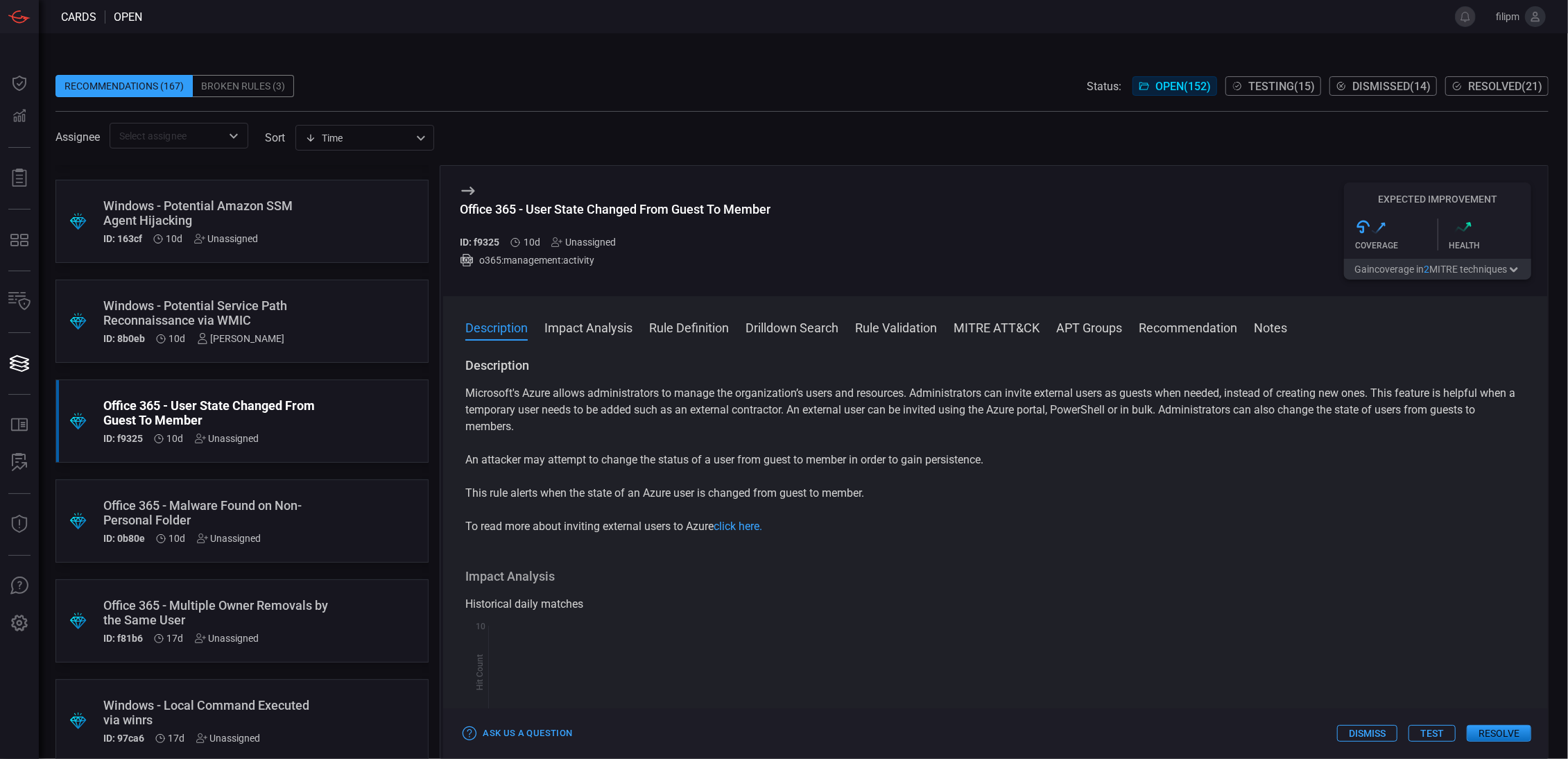
click at [597, 239] on div "Unassigned" at bounding box center [584, 242] width 65 height 11
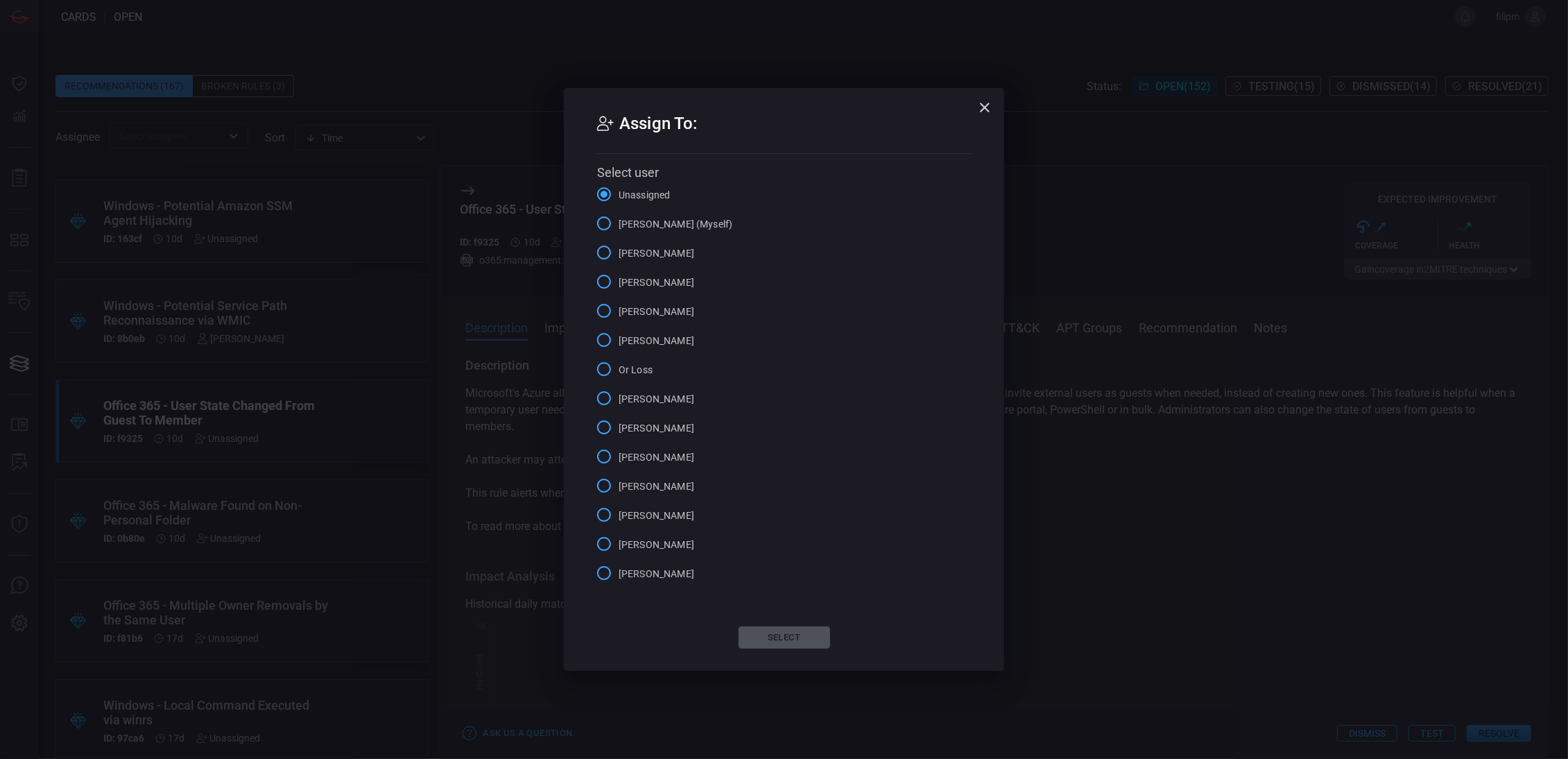
click at [669, 233] on label "[PERSON_NAME] (Myself)" at bounding box center [661, 223] width 143 height 29
click at [619, 233] on input "[PERSON_NAME] (Myself)" at bounding box center [604, 223] width 29 height 29
click at [779, 649] on button "Select" at bounding box center [784, 637] width 92 height 22
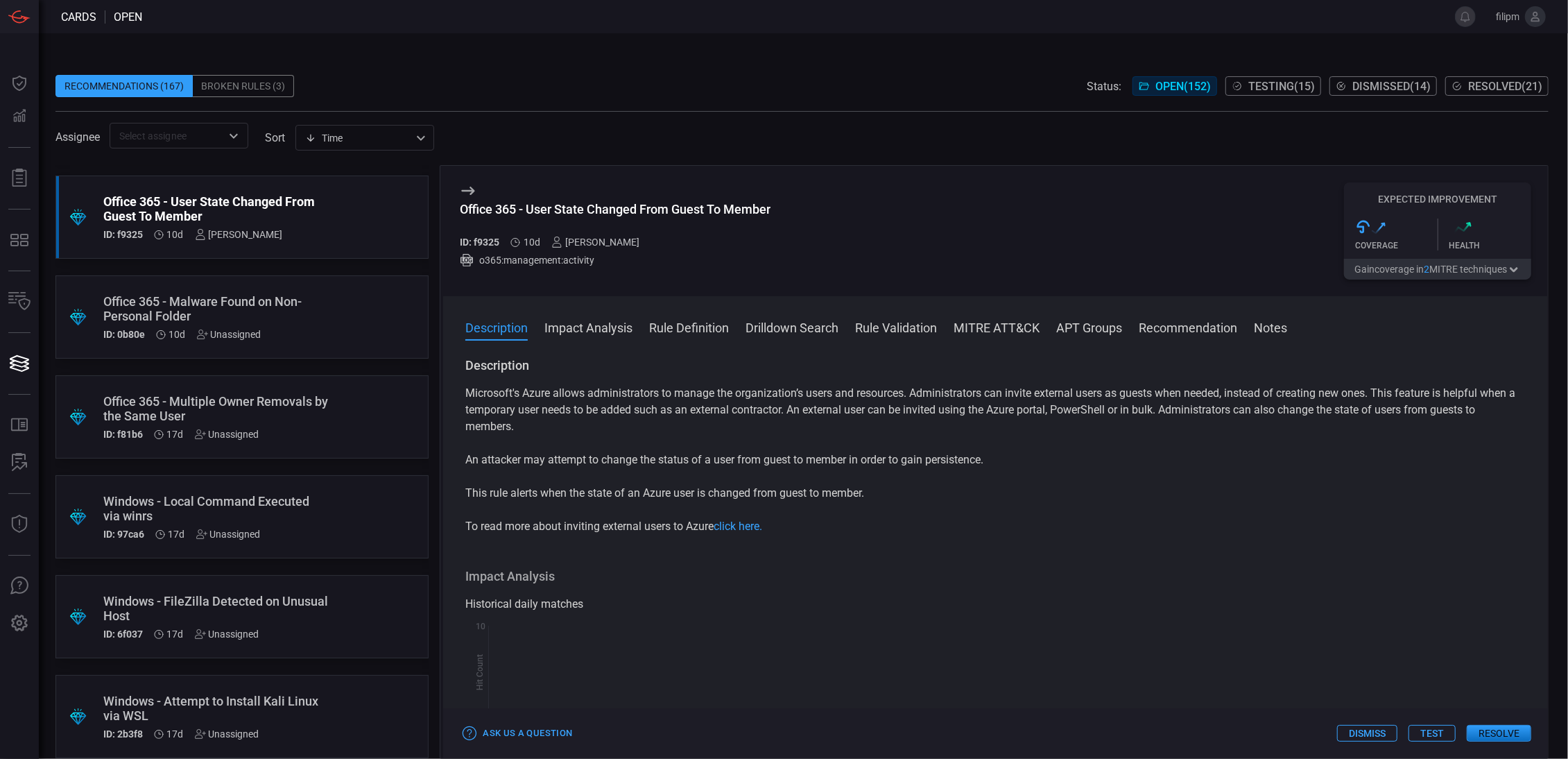
scroll to position [728, 0]
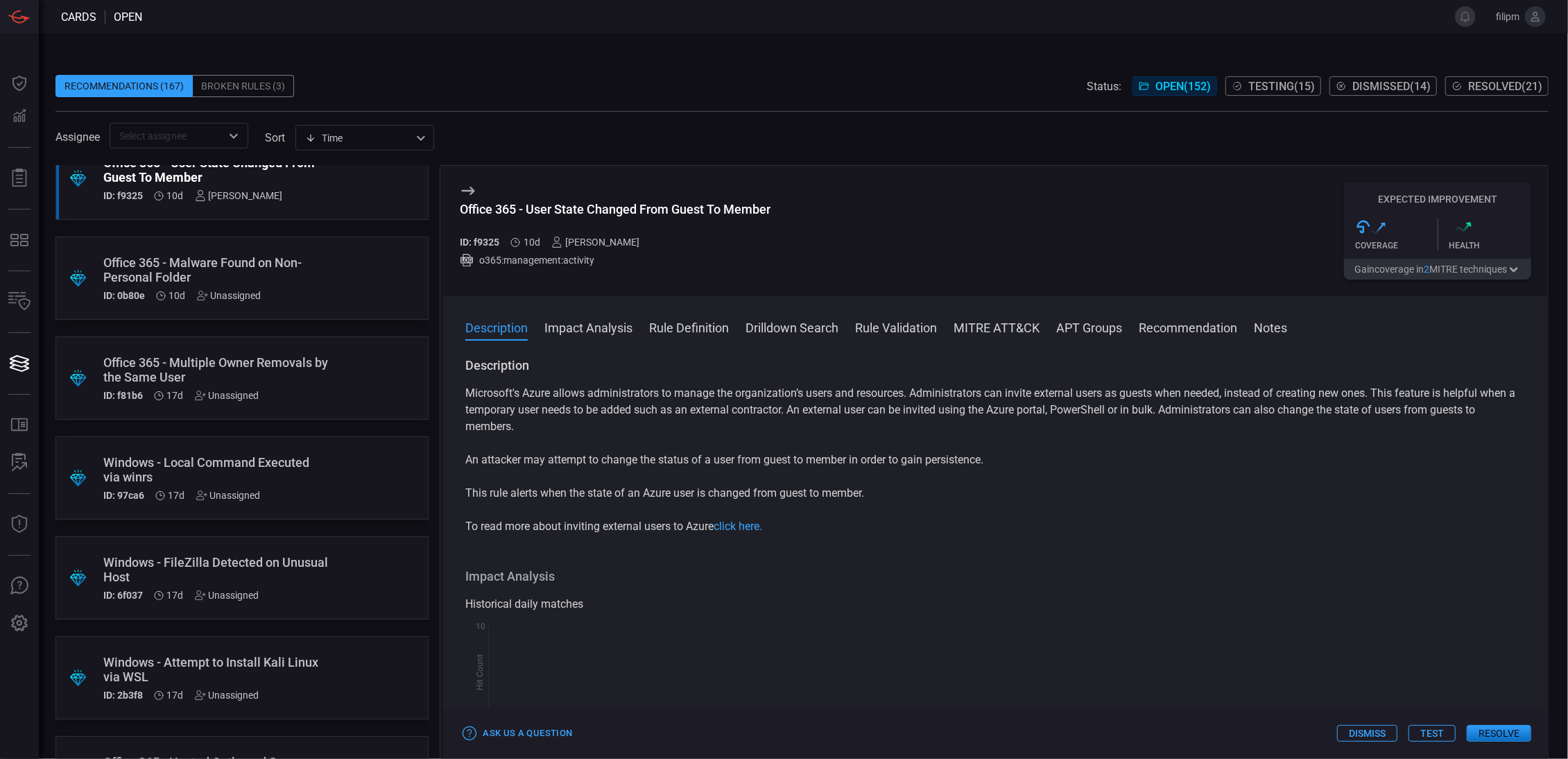
click at [362, 461] on div ".suggested_cards_icon{fill:url(#suggested_cards_icon);} Windows - Local Command…" at bounding box center [242, 478] width 373 height 83
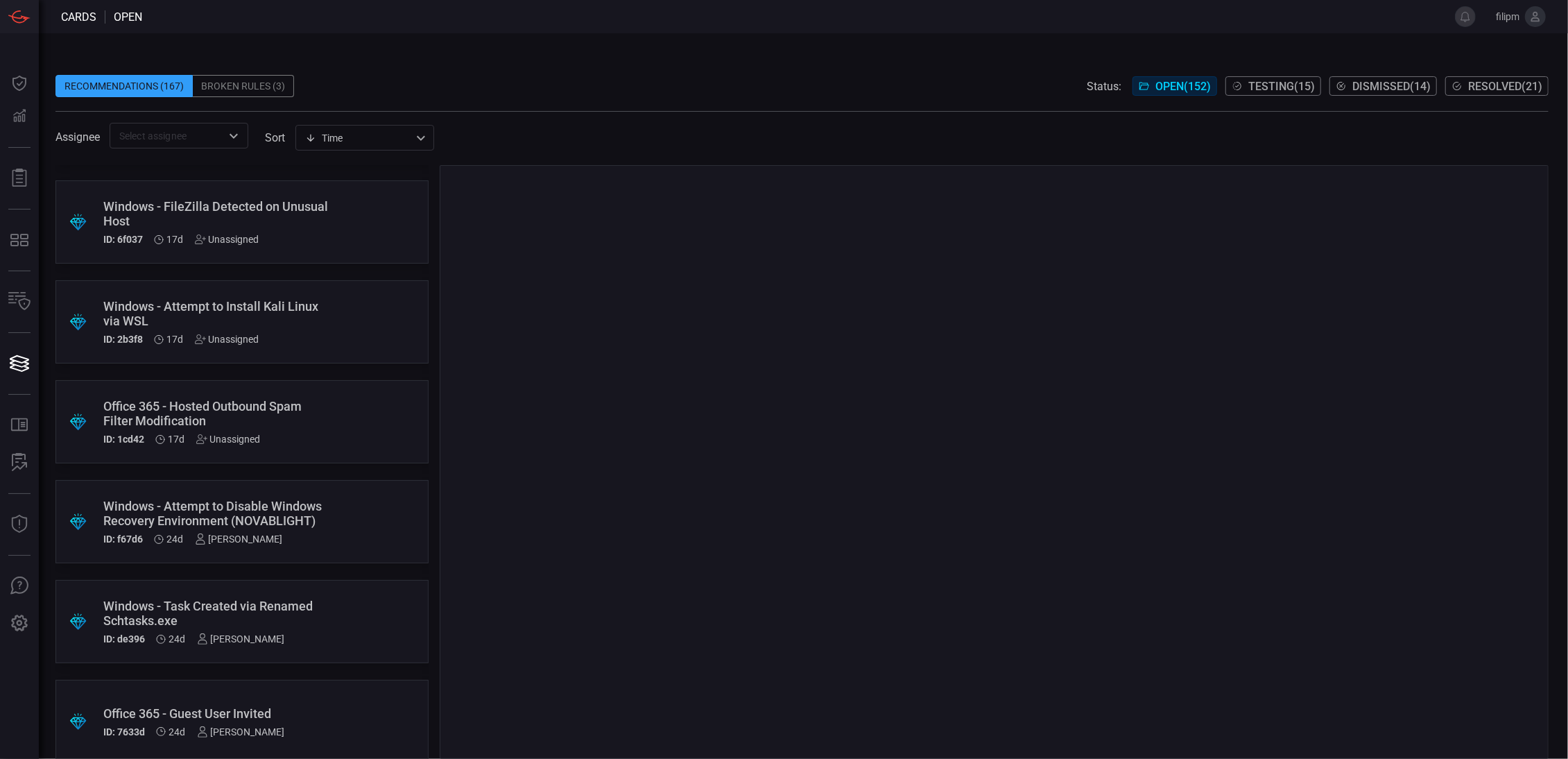
scroll to position [1132, 0]
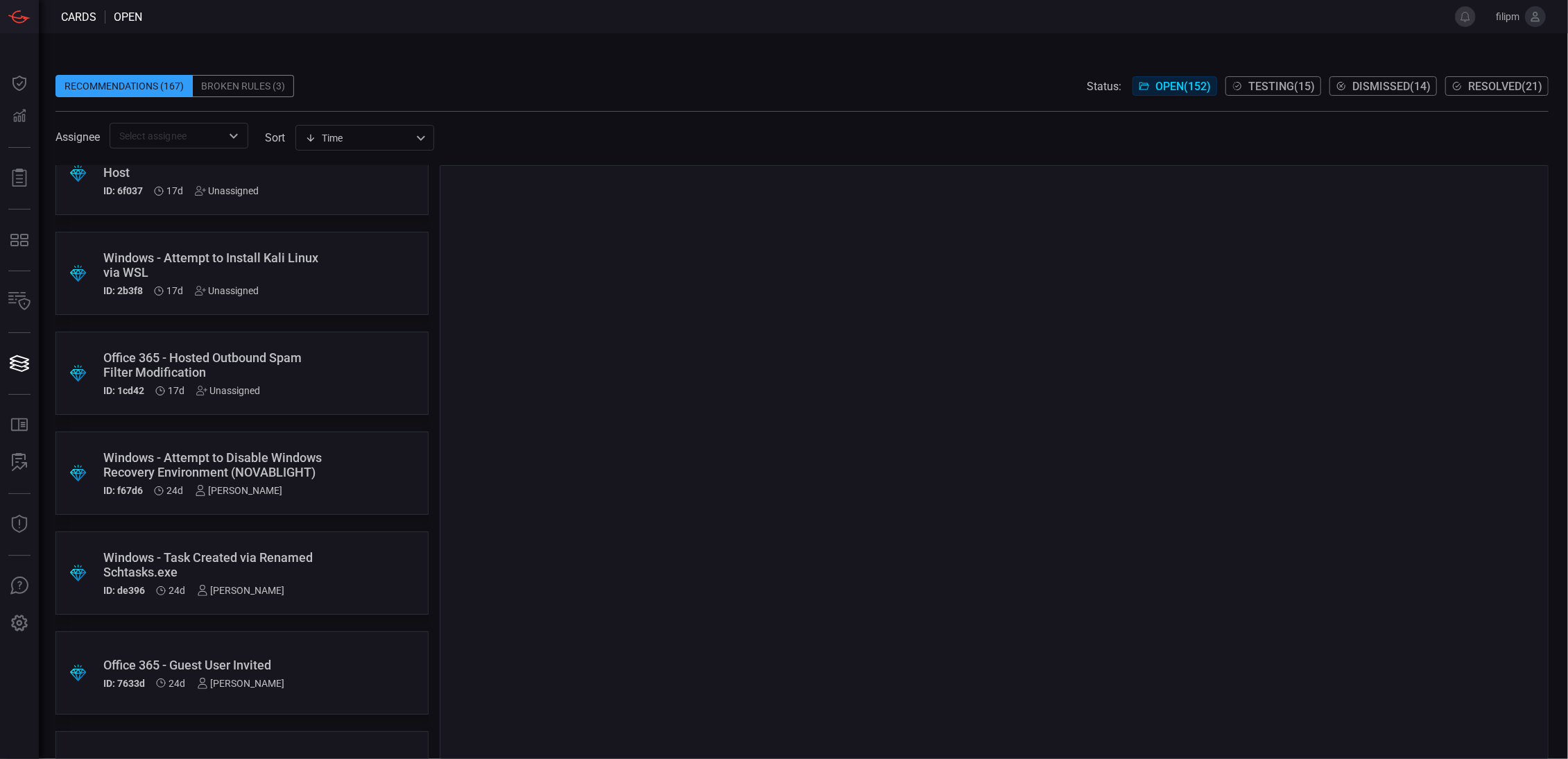
click at [320, 271] on div "Windows - Attempt to Install Kali Linux via WSL" at bounding box center [216, 265] width 225 height 29
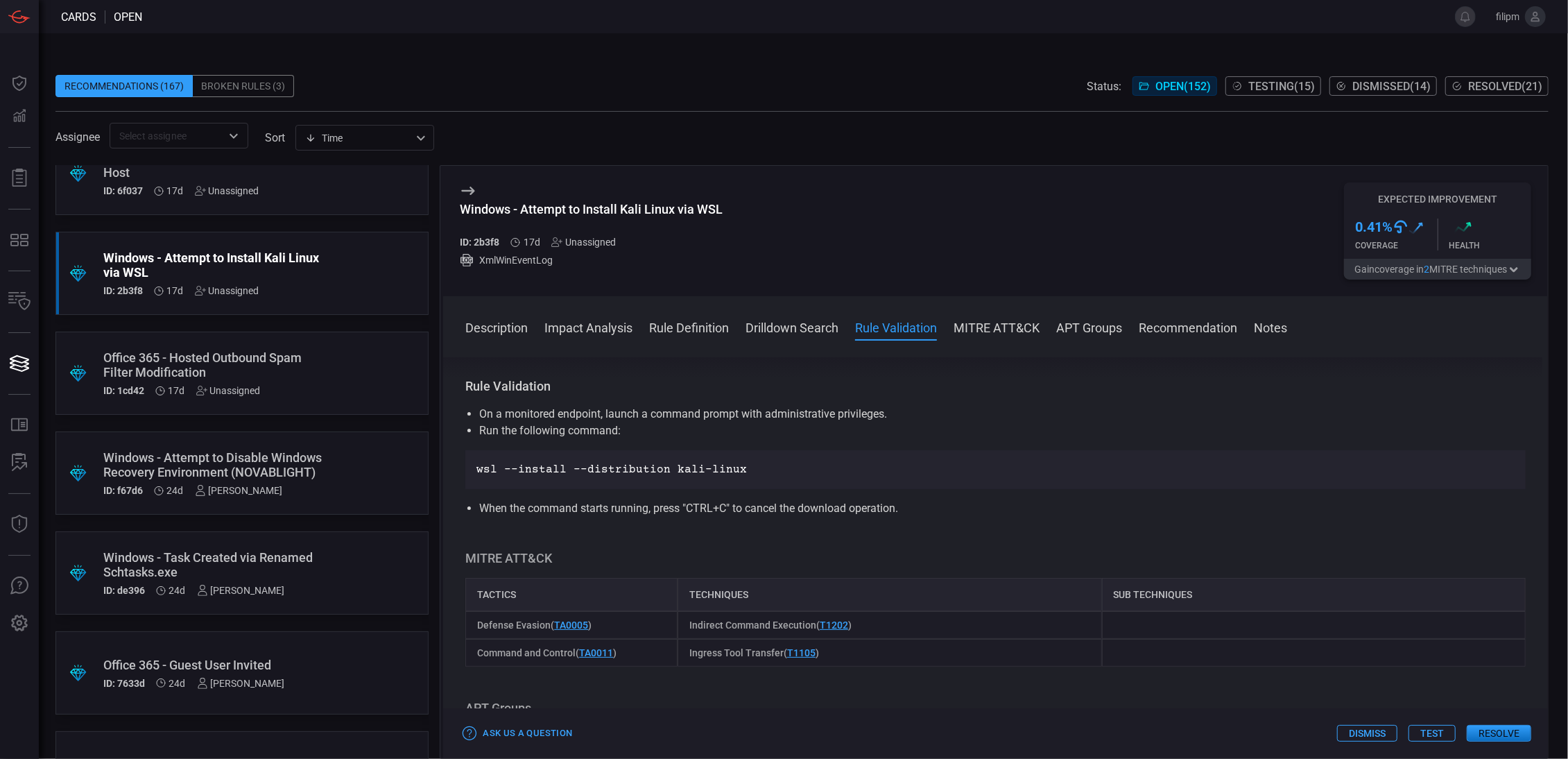
scroll to position [323, 0]
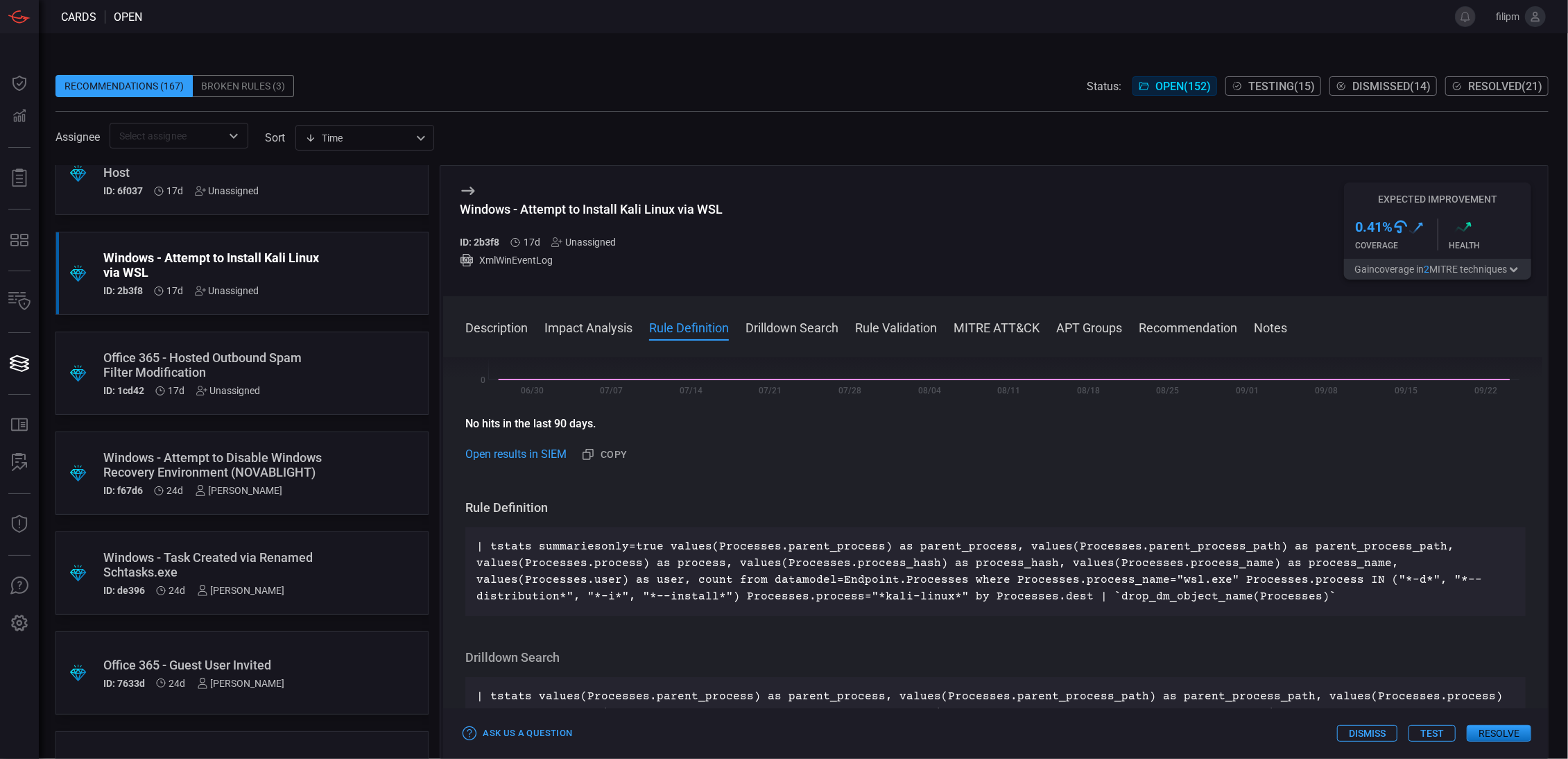
click at [586, 238] on div "Unassigned" at bounding box center [584, 242] width 65 height 11
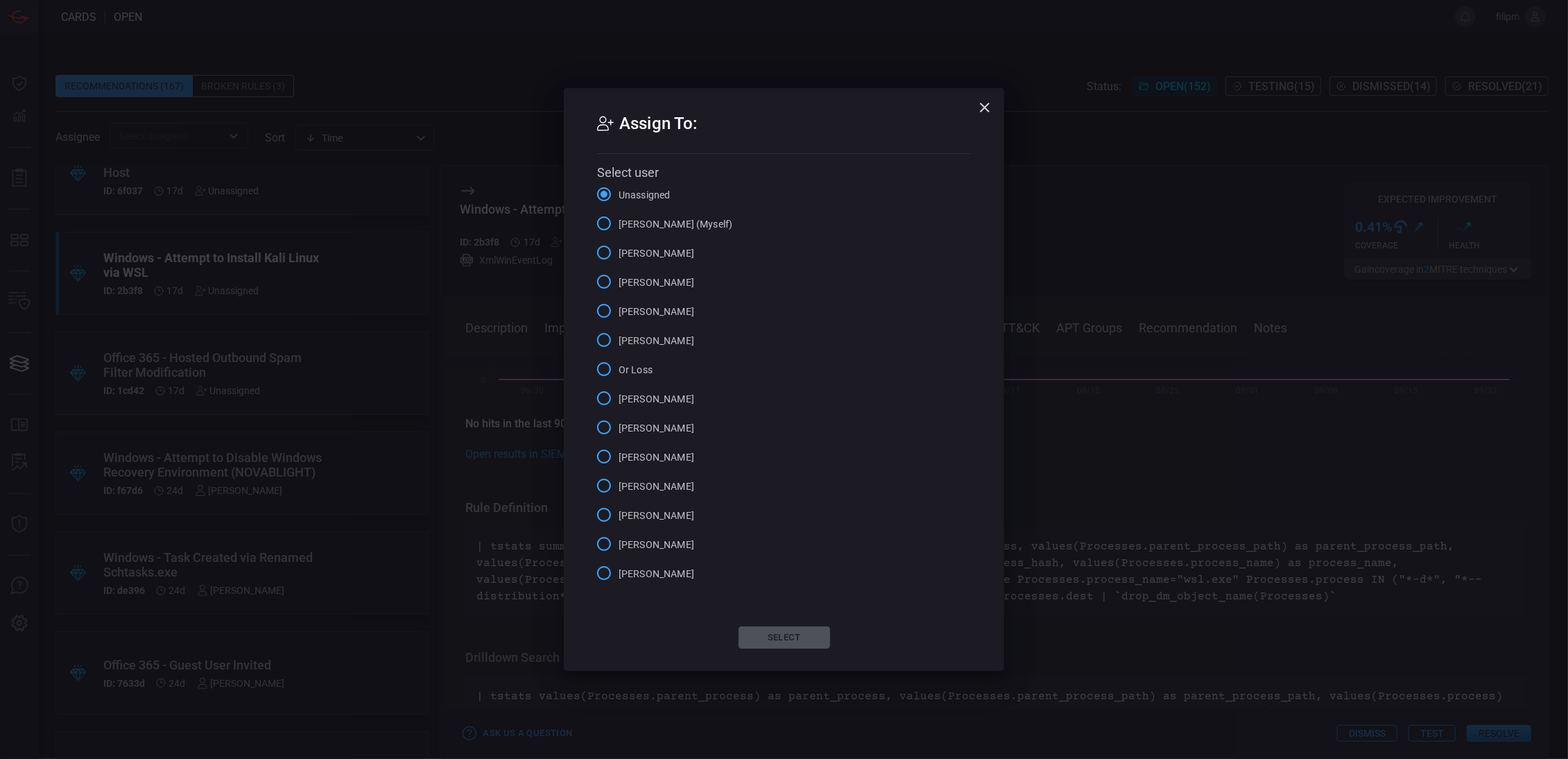
click at [670, 224] on span "[PERSON_NAME] (Myself)" at bounding box center [675, 224] width 114 height 14
click at [619, 224] on input "[PERSON_NAME] (Myself)" at bounding box center [604, 223] width 29 height 29
click at [784, 639] on button "Select" at bounding box center [784, 637] width 92 height 22
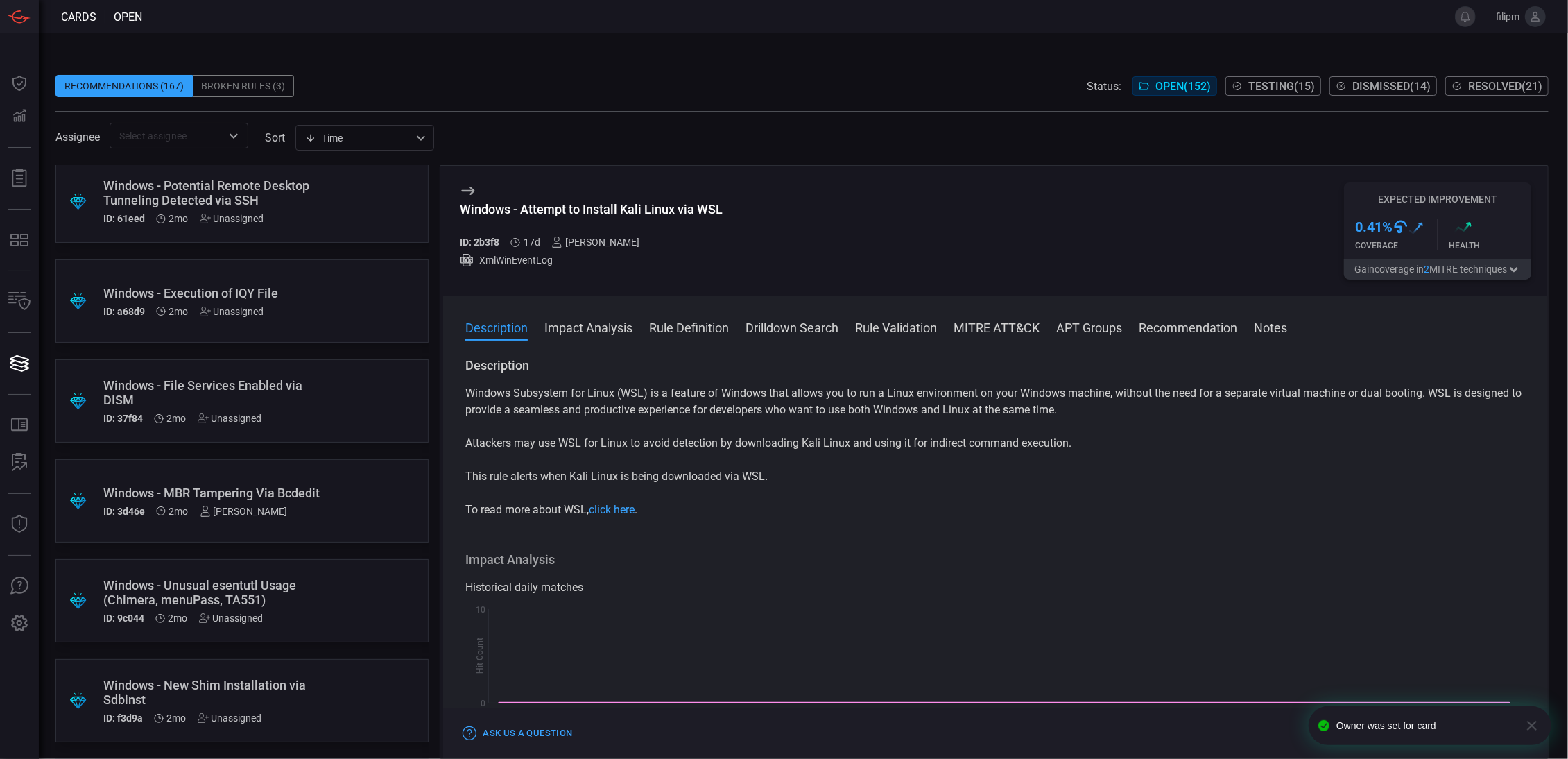
scroll to position [3882, 0]
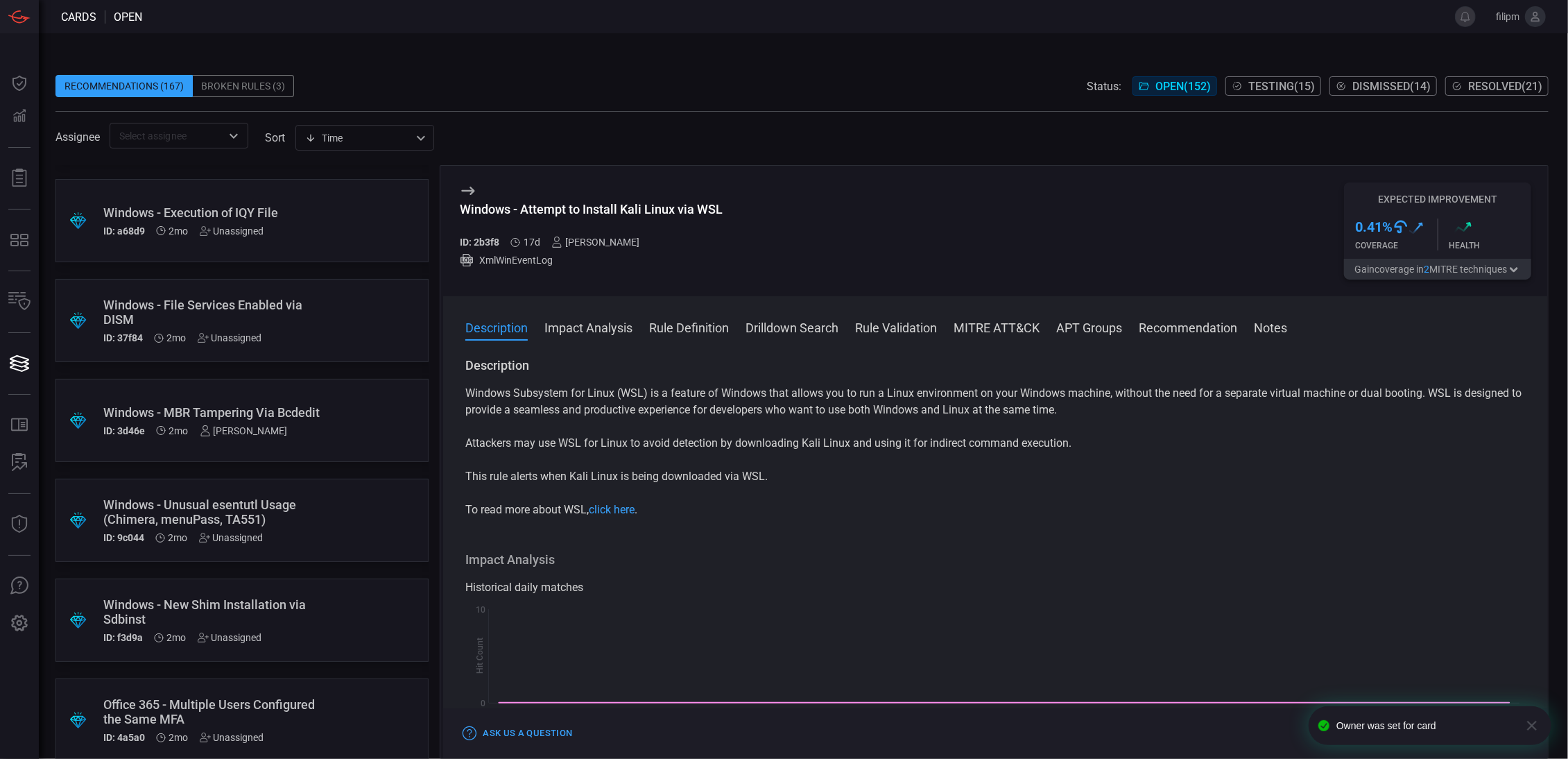
click at [338, 511] on div ".suggested_cards_icon{fill:url(#suggested_cards_icon);} Windows - Unusual esent…" at bounding box center [242, 520] width 373 height 83
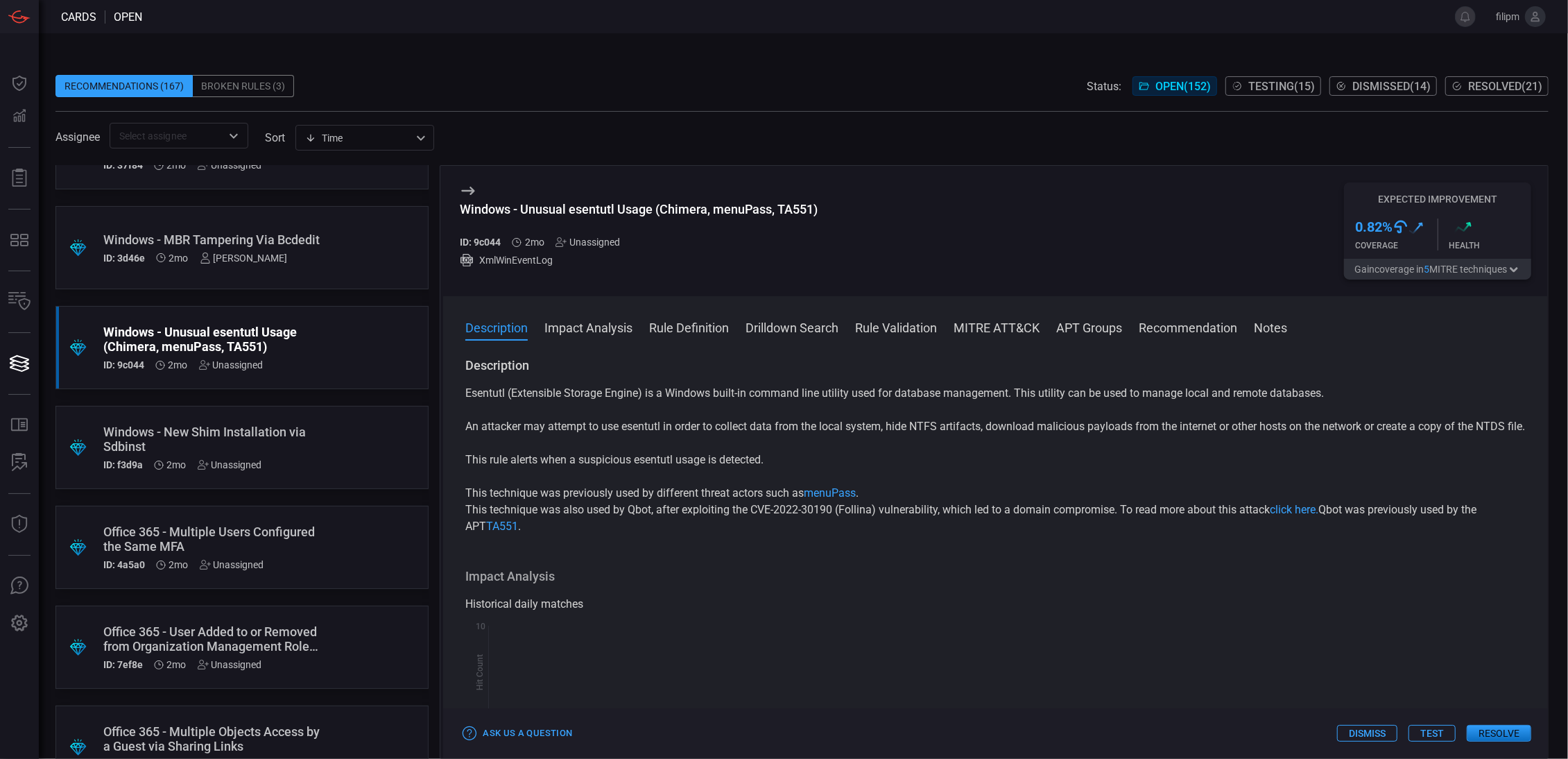
scroll to position [4044, 0]
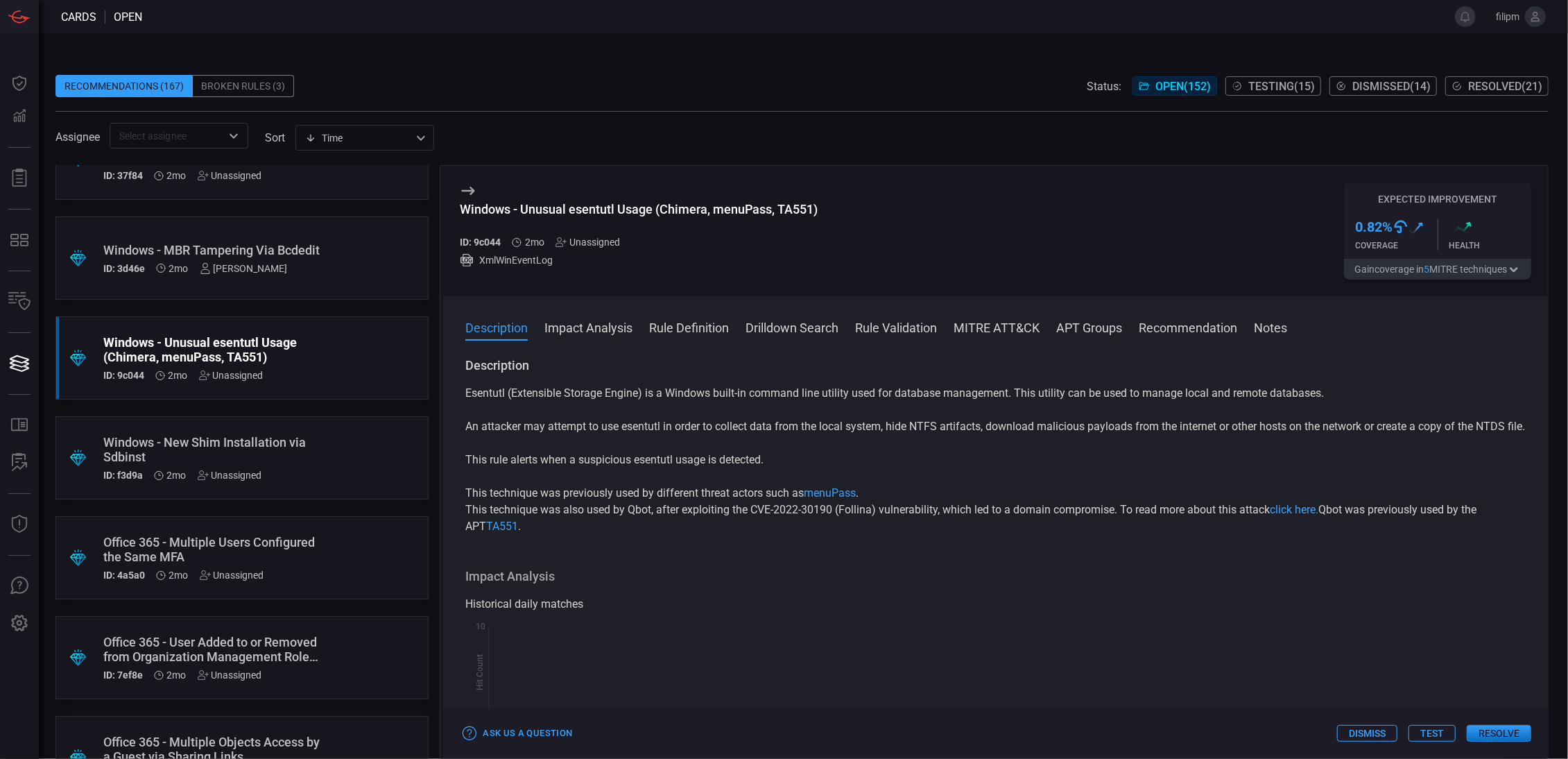
click at [595, 243] on div "Unassigned" at bounding box center [587, 242] width 65 height 11
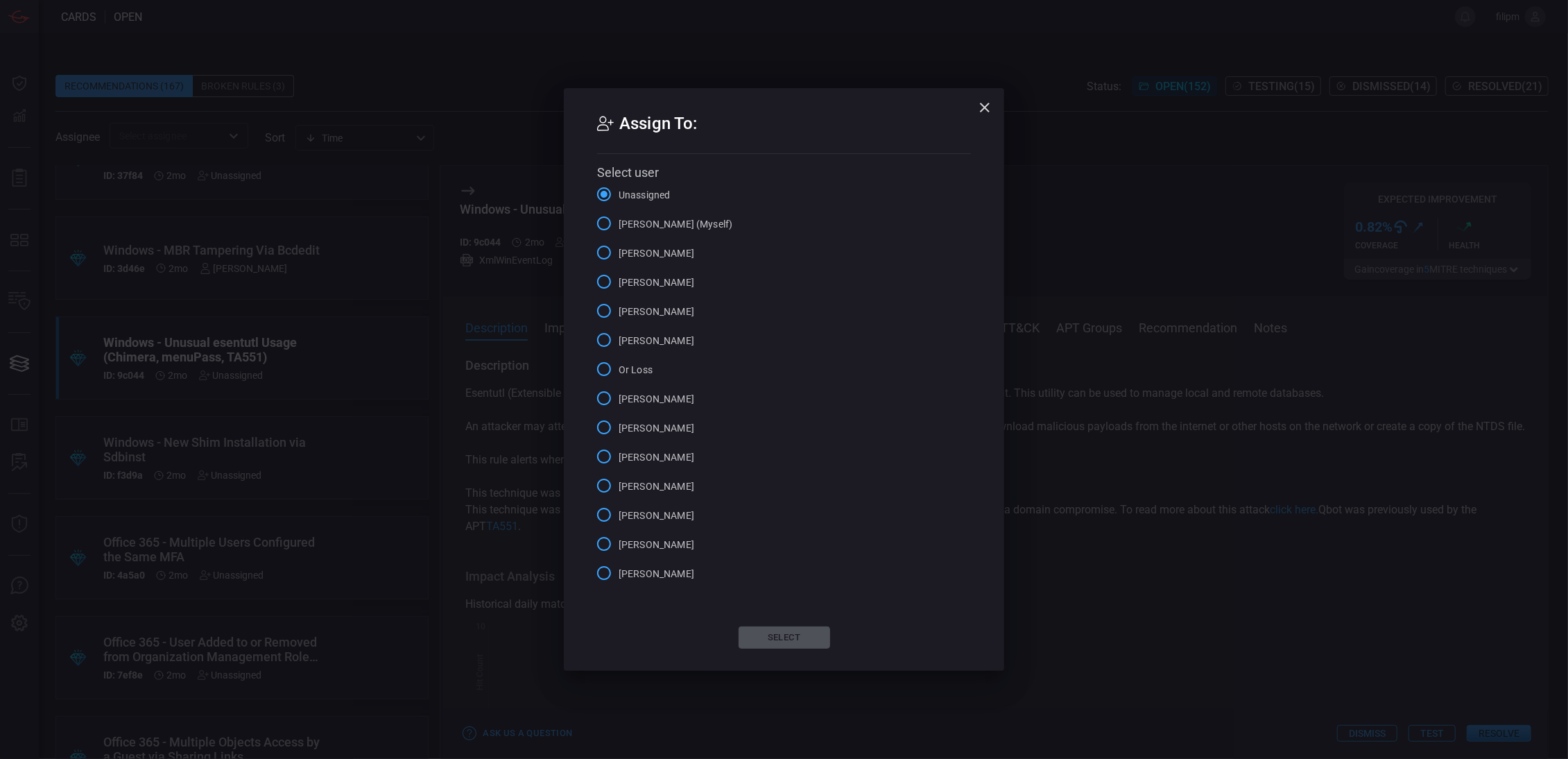
click at [633, 224] on span "[PERSON_NAME] (Myself)" at bounding box center [675, 224] width 114 height 14
click at [619, 224] on input "[PERSON_NAME] (Myself)" at bounding box center [604, 223] width 29 height 29
click at [789, 649] on div "Assign To: Select user Unassigned [PERSON_NAME] (Myself) [PERSON_NAME] [PERSON_…" at bounding box center [784, 380] width 441 height 582
click at [789, 639] on button "Select" at bounding box center [784, 637] width 92 height 22
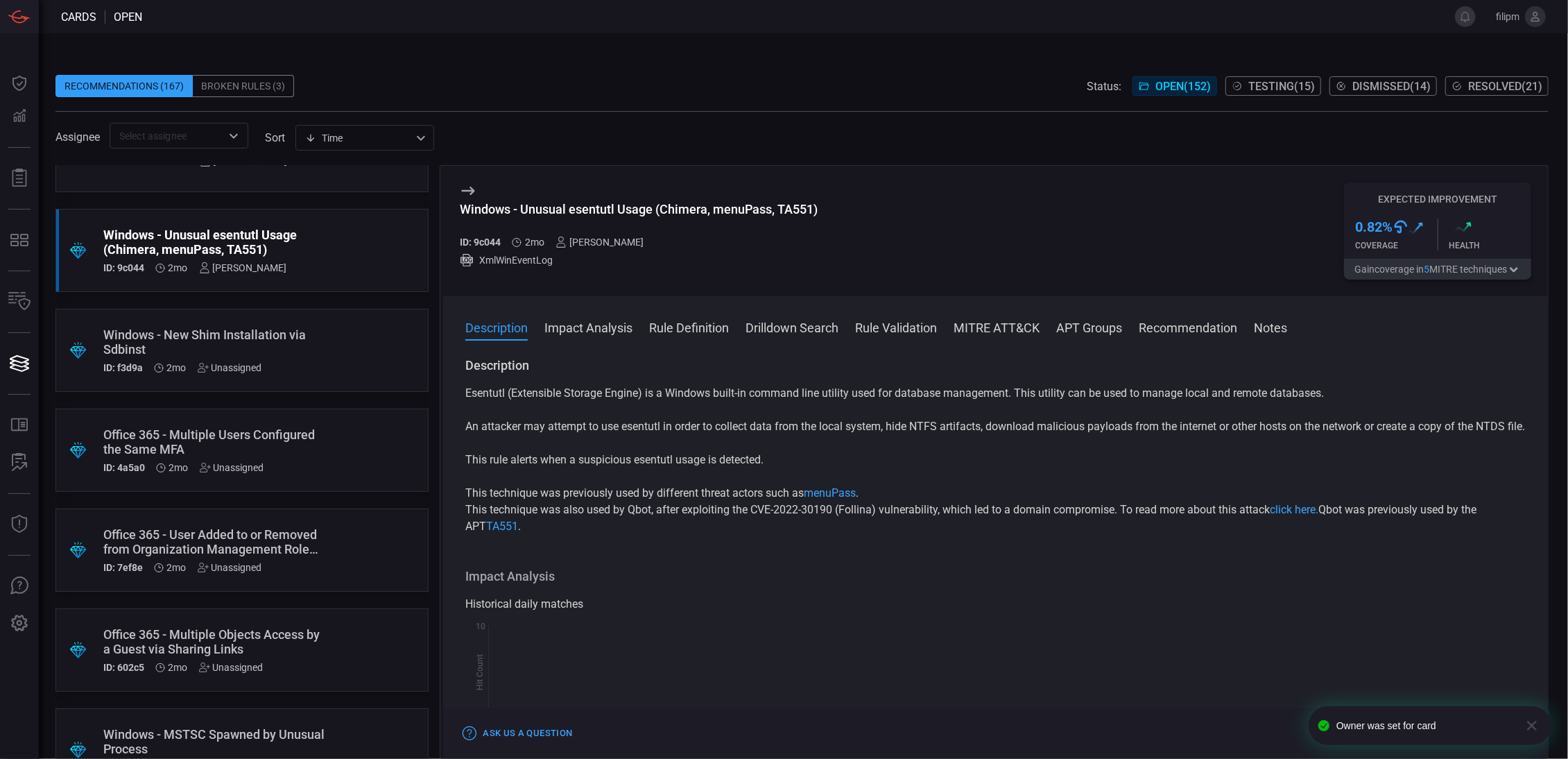
scroll to position [4125, 0]
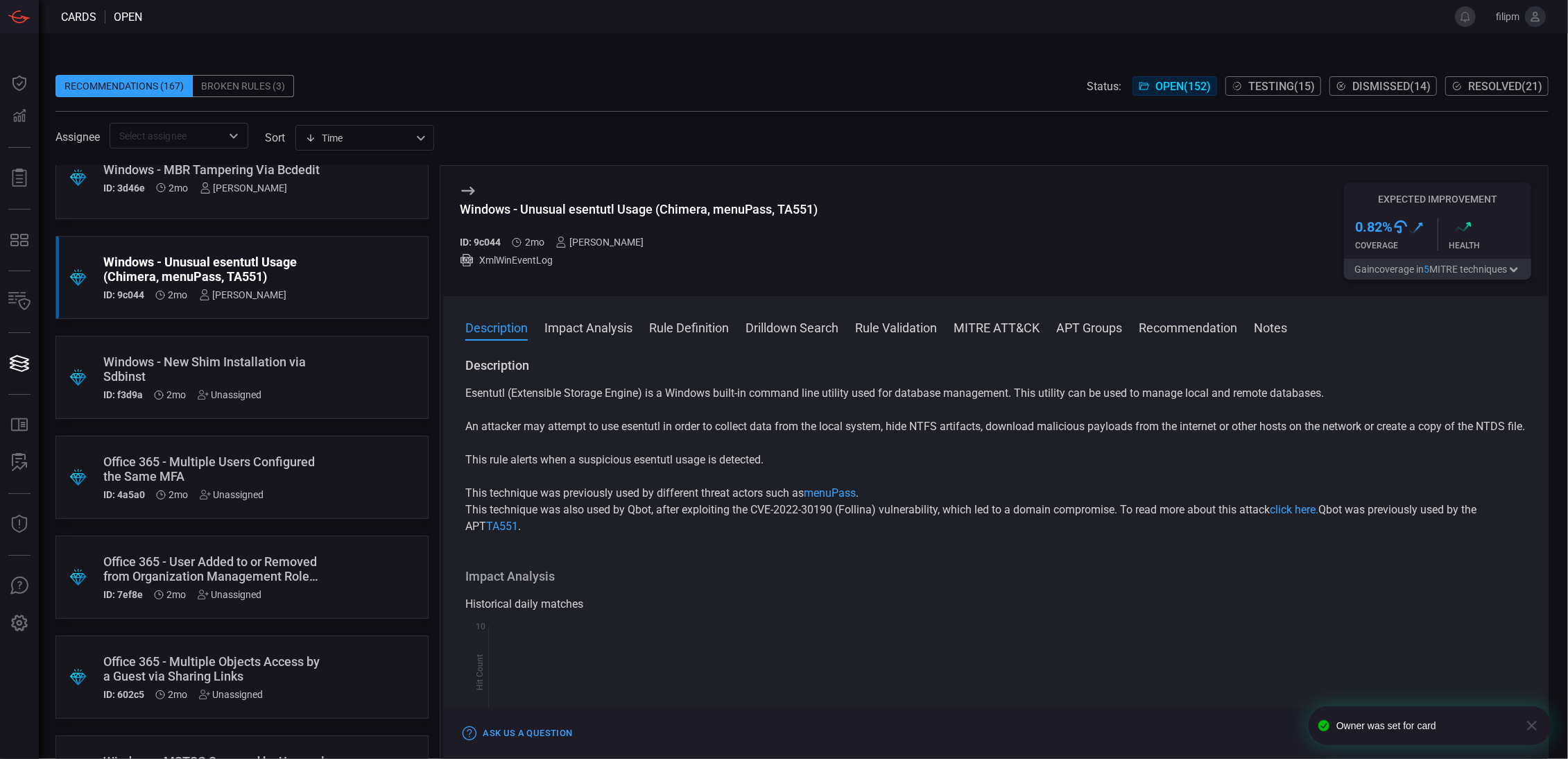
click at [329, 383] on div ".suggested_cards_icon{fill:url(#suggested_cards_icon);} Windows - New Shim Inst…" at bounding box center [242, 377] width 373 height 83
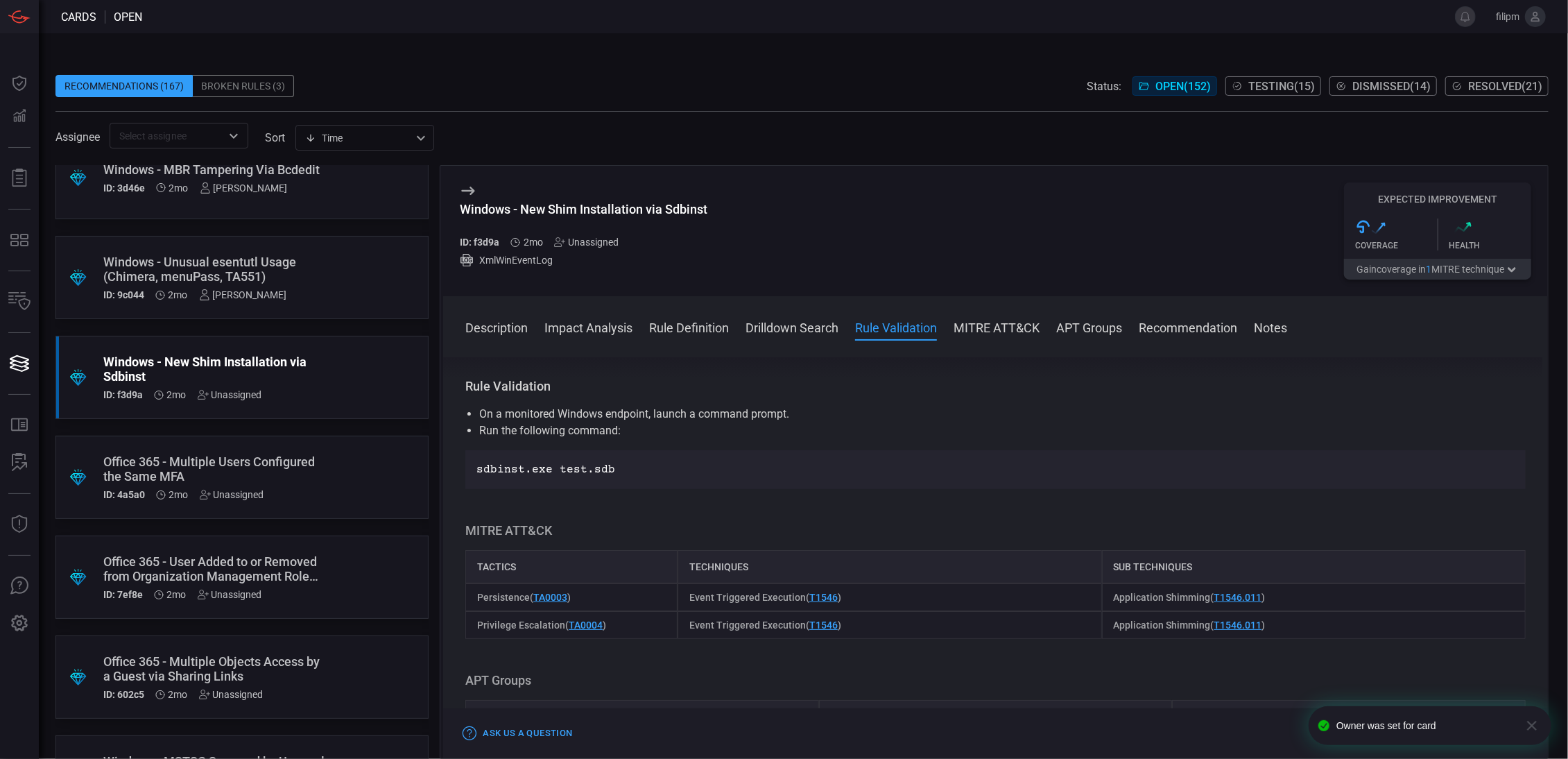
scroll to position [647, 0]
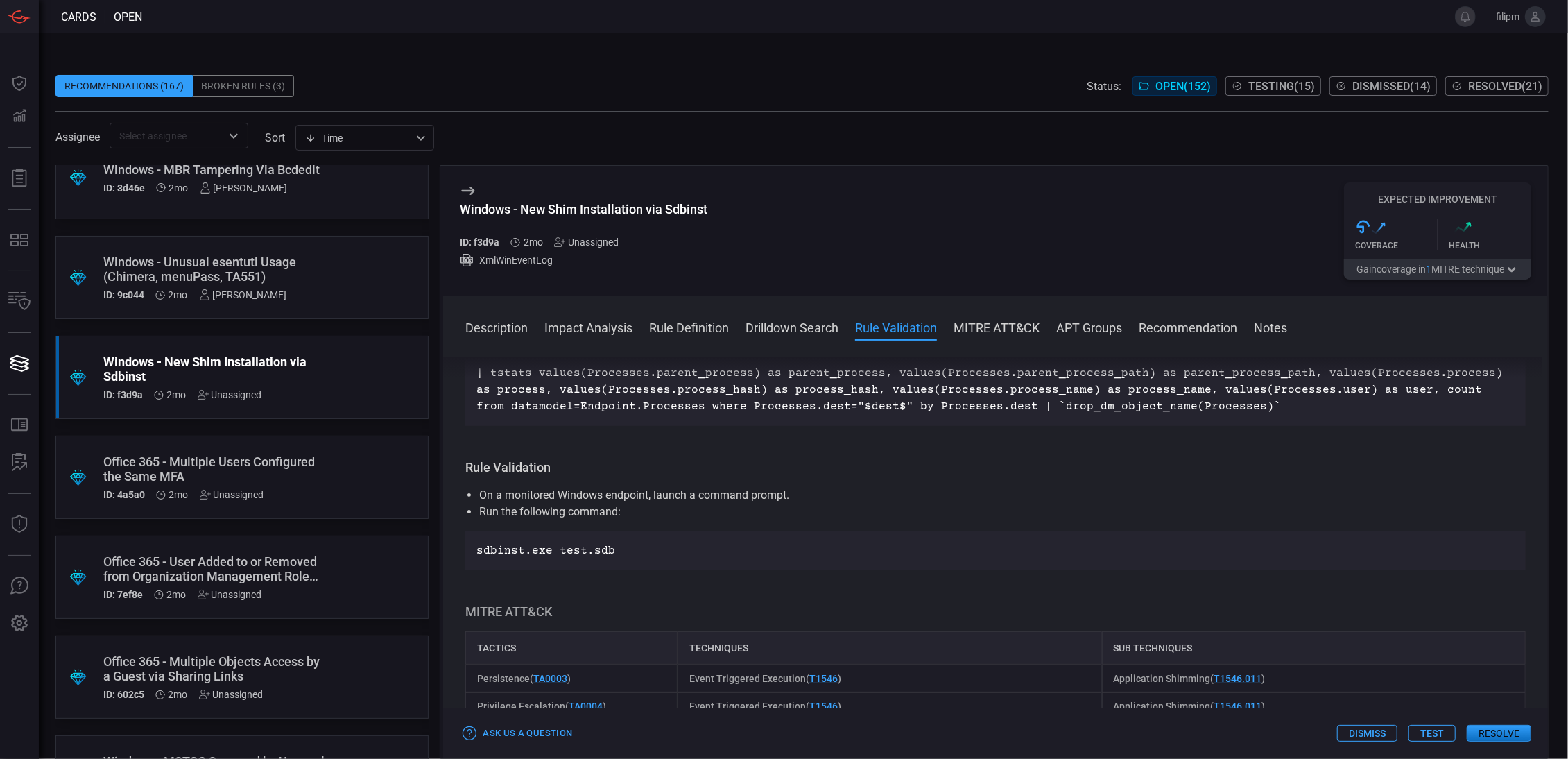
click at [591, 245] on div "Unassigned" at bounding box center [586, 242] width 65 height 11
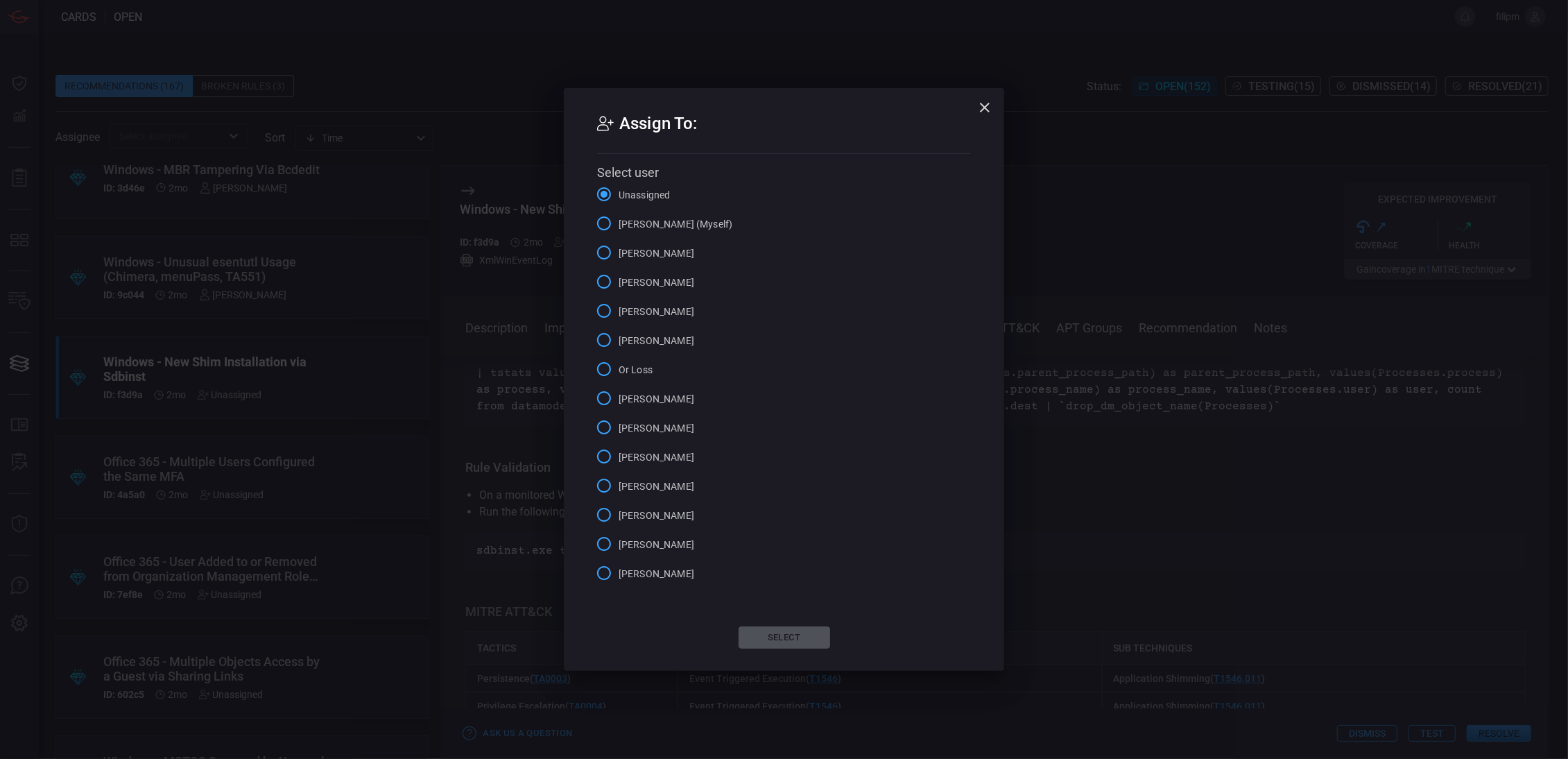
click at [665, 221] on span "[PERSON_NAME] (Myself)" at bounding box center [675, 224] width 114 height 14
click at [619, 221] on input "[PERSON_NAME] (Myself)" at bounding box center [604, 223] width 29 height 29
click at [768, 651] on div "Assign To: Select user Unassigned [PERSON_NAME] (Myself) [PERSON_NAME] [PERSON_…" at bounding box center [784, 380] width 441 height 582
click at [806, 638] on button "Select" at bounding box center [784, 637] width 92 height 22
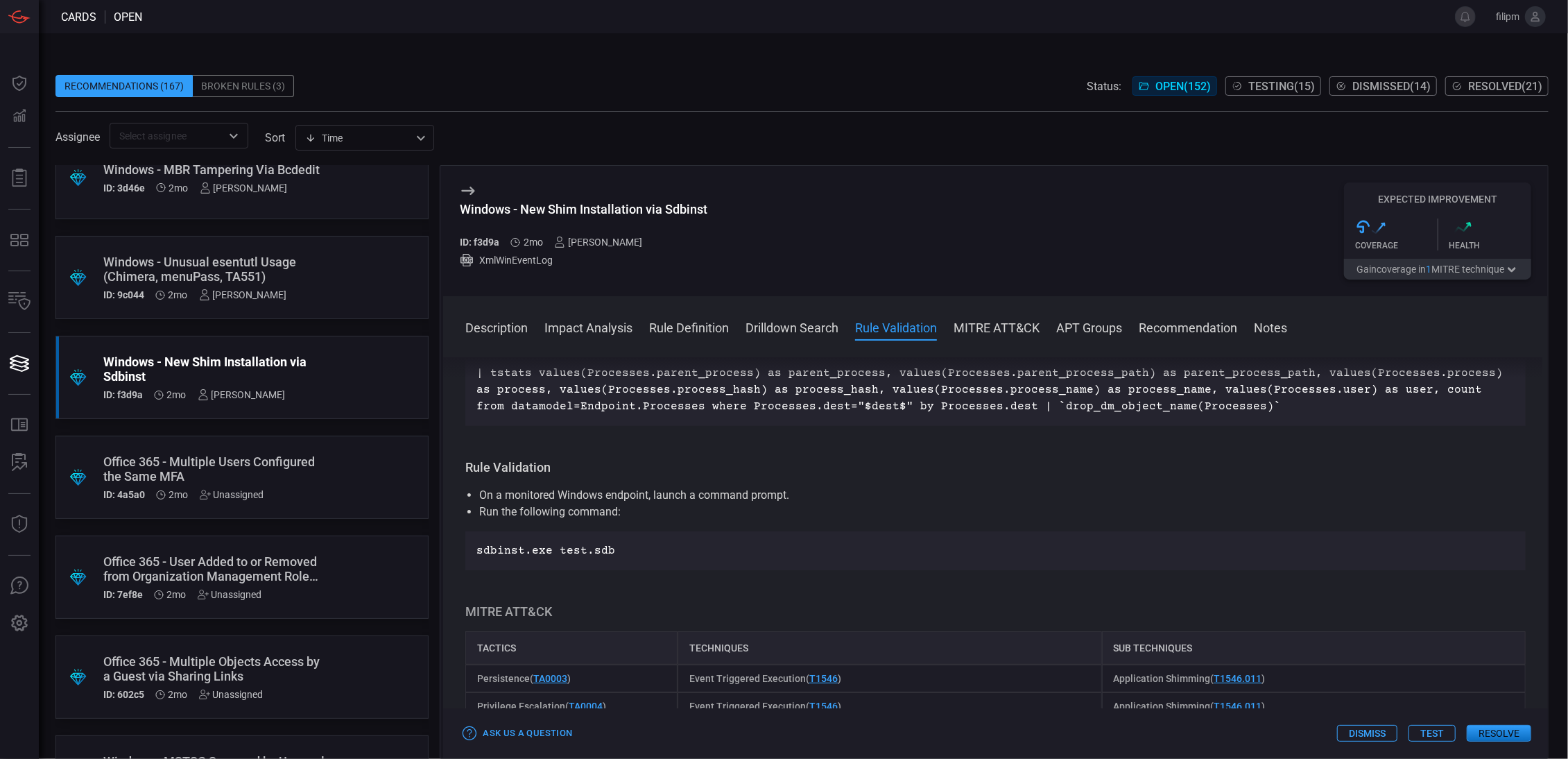
scroll to position [0, 0]
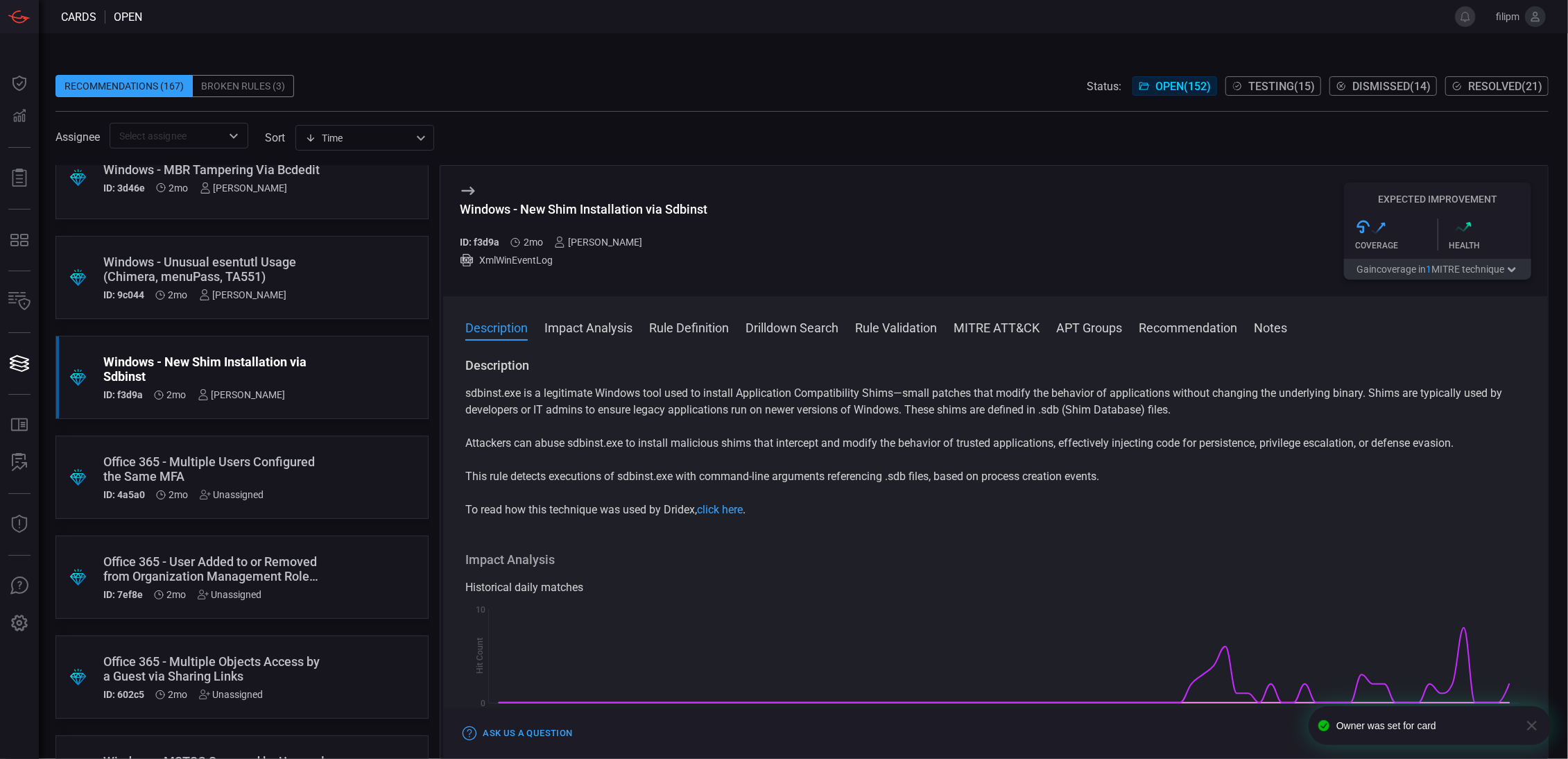
click at [297, 472] on div "Office 365 - Multiple Users Configured the Same MFA" at bounding box center [216, 469] width 225 height 29
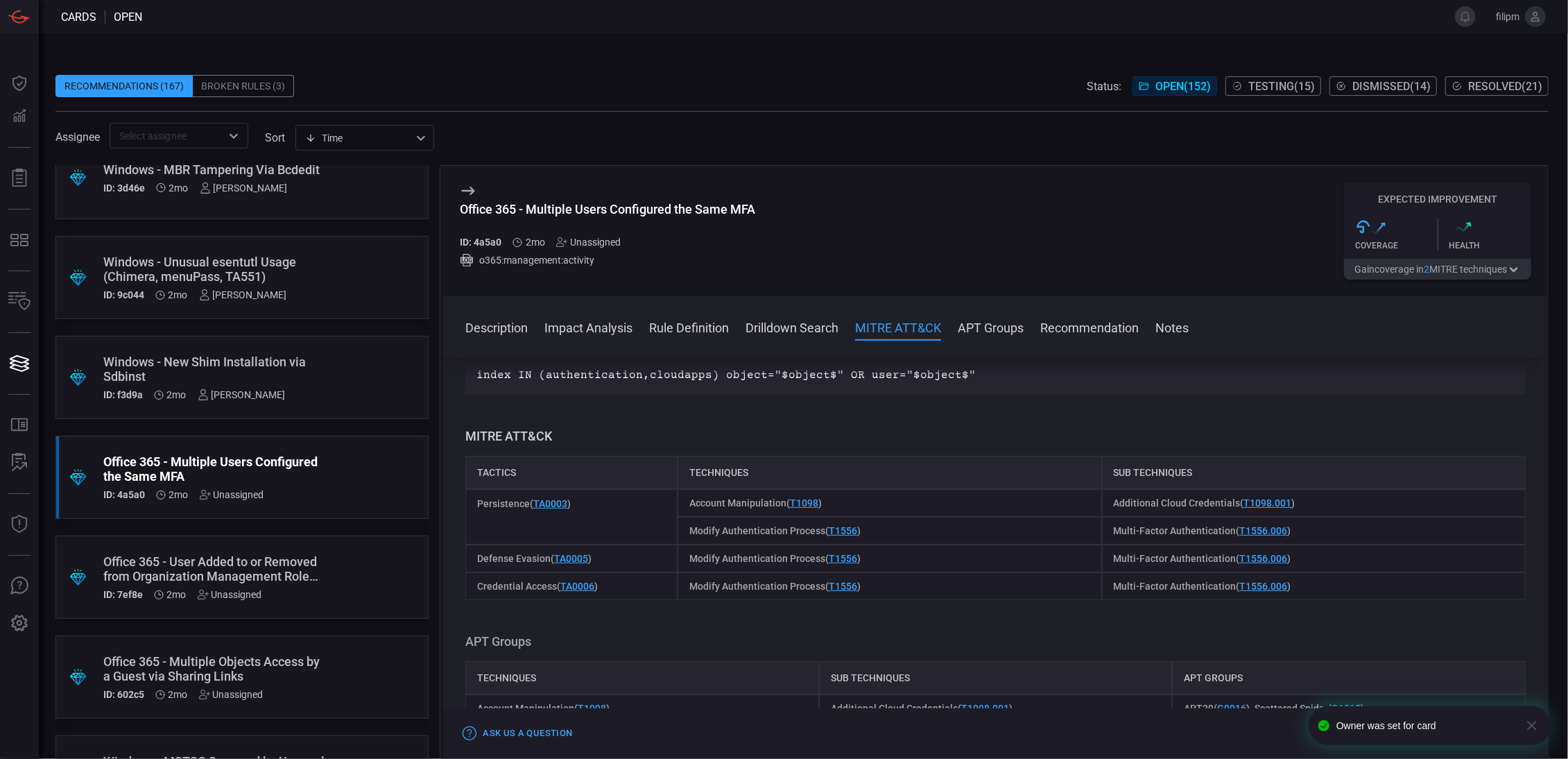
scroll to position [323, 0]
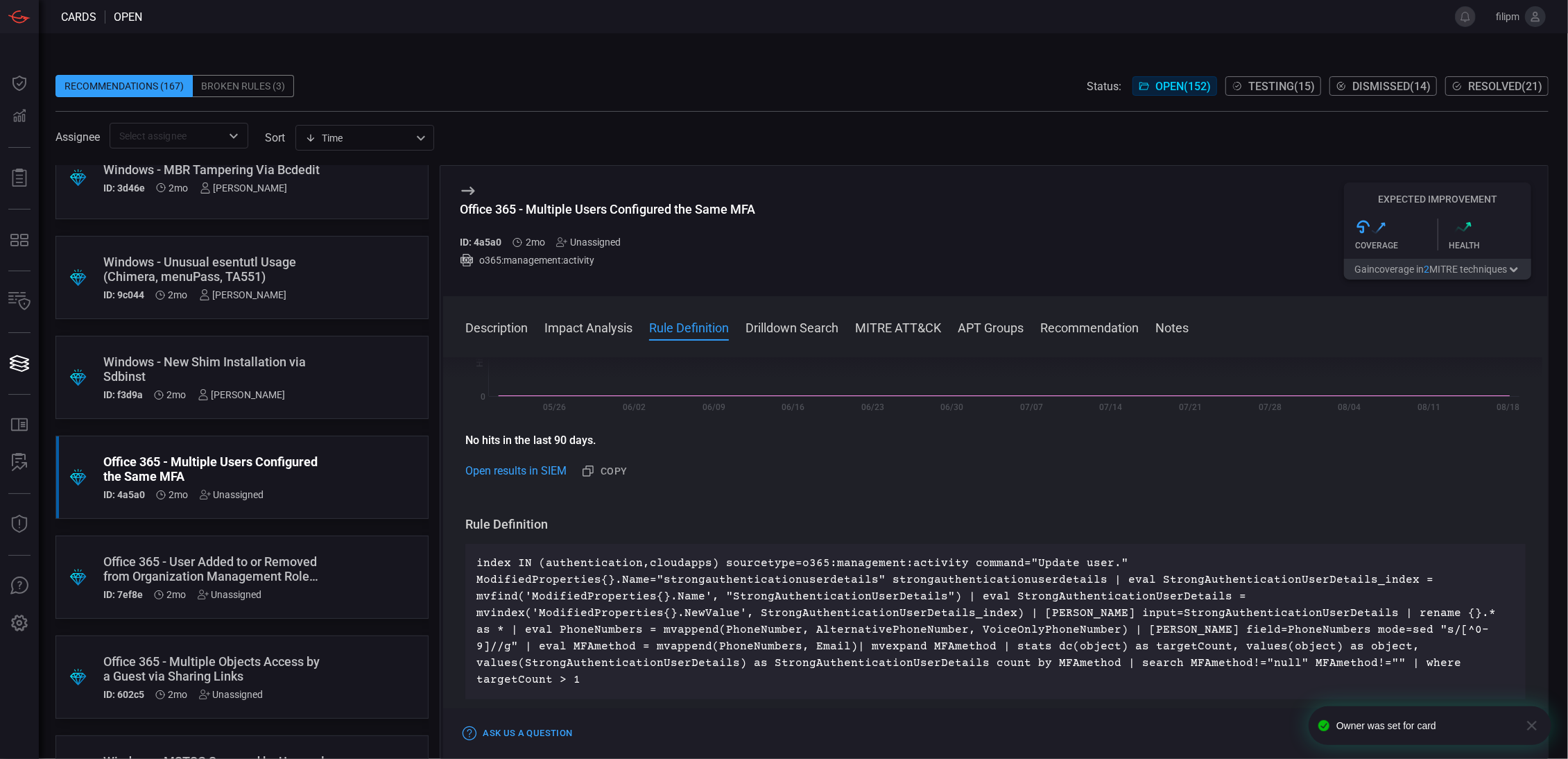
click at [596, 236] on div "Office 365 - Multiple Users Configured the Same MFA ID: 4a5a0 2mo Unassigned" at bounding box center [607, 225] width 295 height 46
click at [601, 245] on div "Unassigned" at bounding box center [588, 242] width 65 height 11
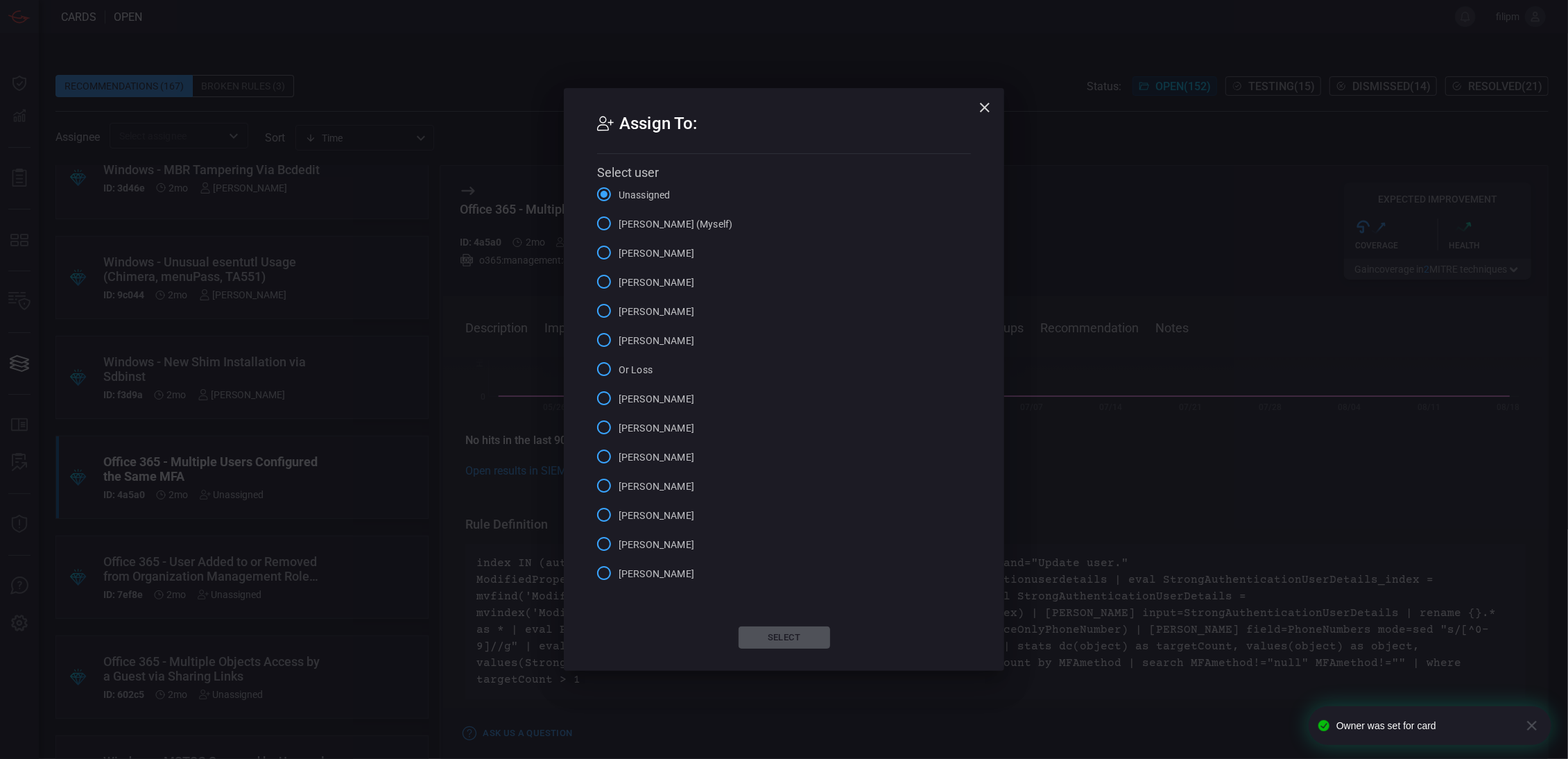
click at [660, 226] on span "[PERSON_NAME] (Myself)" at bounding box center [675, 224] width 114 height 14
click at [619, 226] on input "[PERSON_NAME] (Myself)" at bounding box center [604, 223] width 29 height 29
click at [795, 642] on button "Select" at bounding box center [784, 637] width 92 height 22
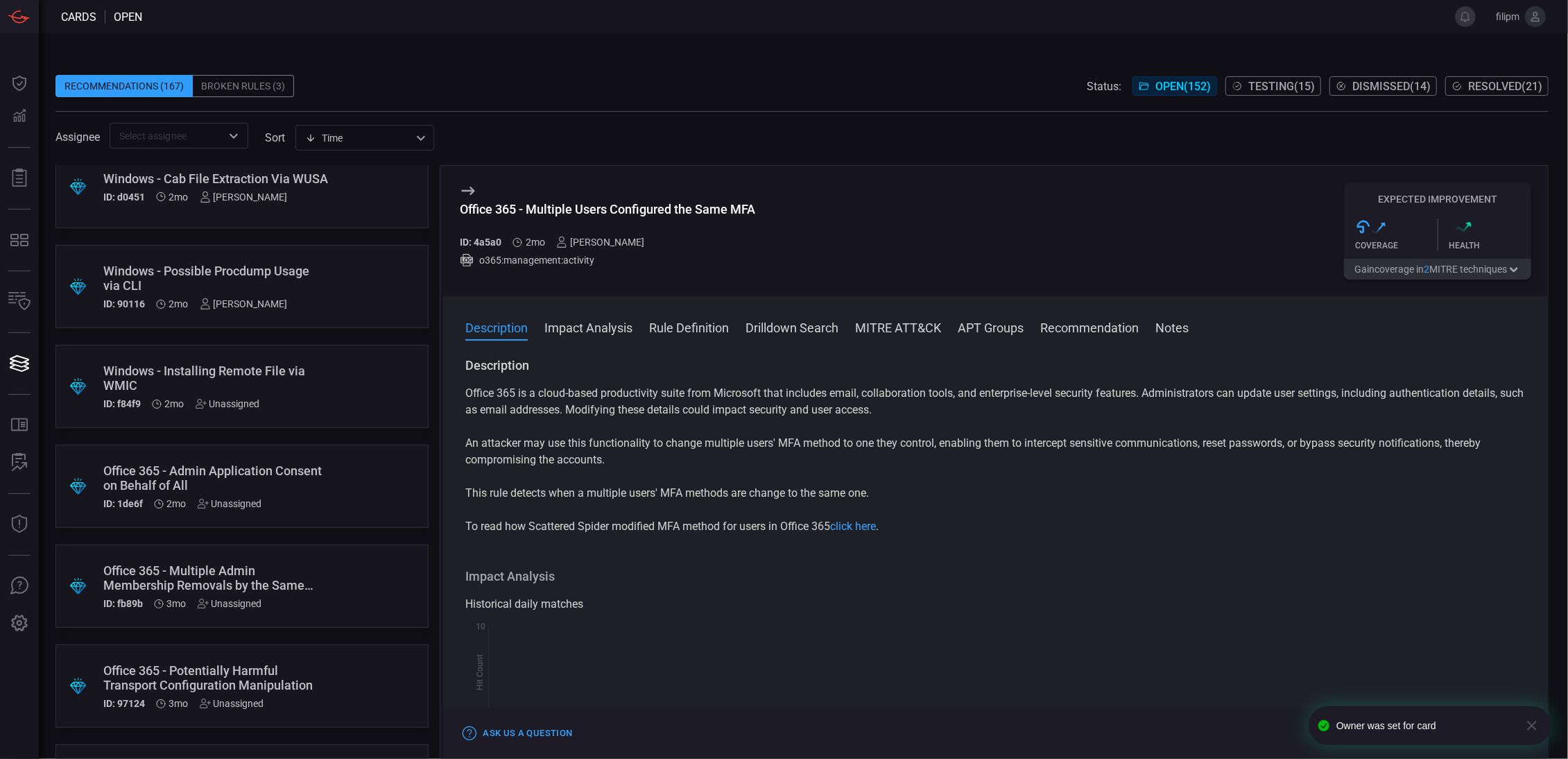
scroll to position [5257, 0]
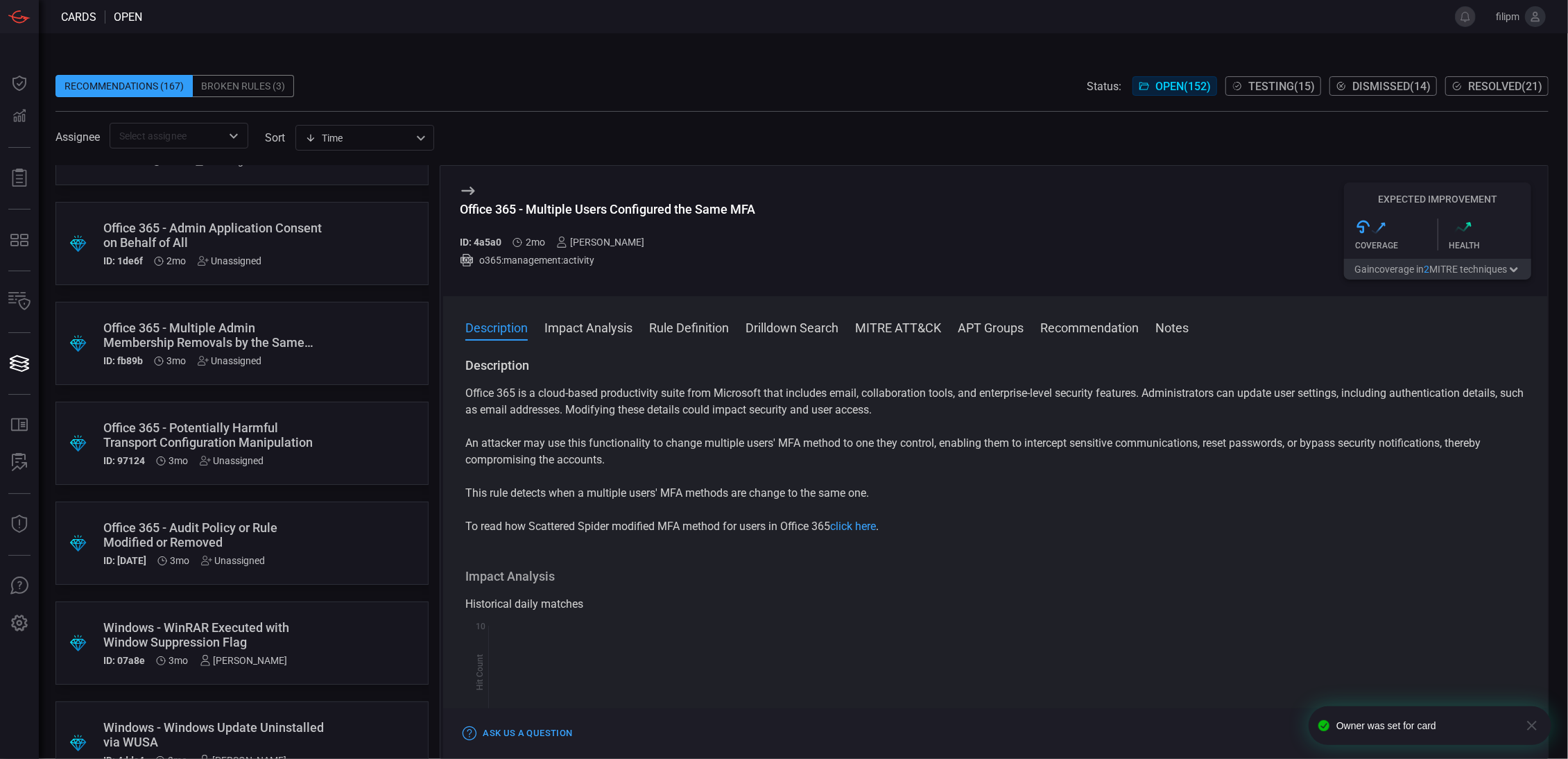
click at [305, 333] on div "Office 365 - Multiple Admin Membership Removals by the Same User" at bounding box center [216, 335] width 225 height 29
